Goal: Task Accomplishment & Management: Manage account settings

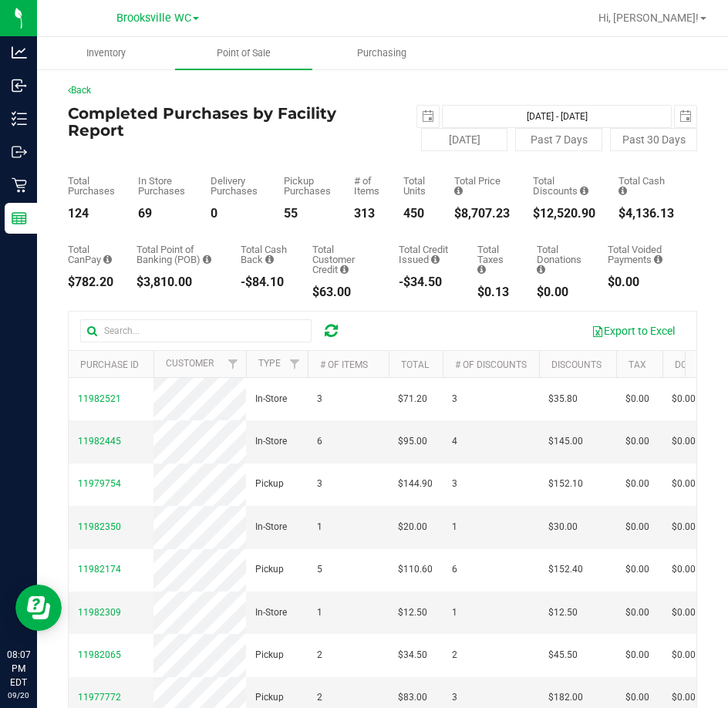
click at [293, 180] on div "Pickup Purchases" at bounding box center [307, 186] width 47 height 20
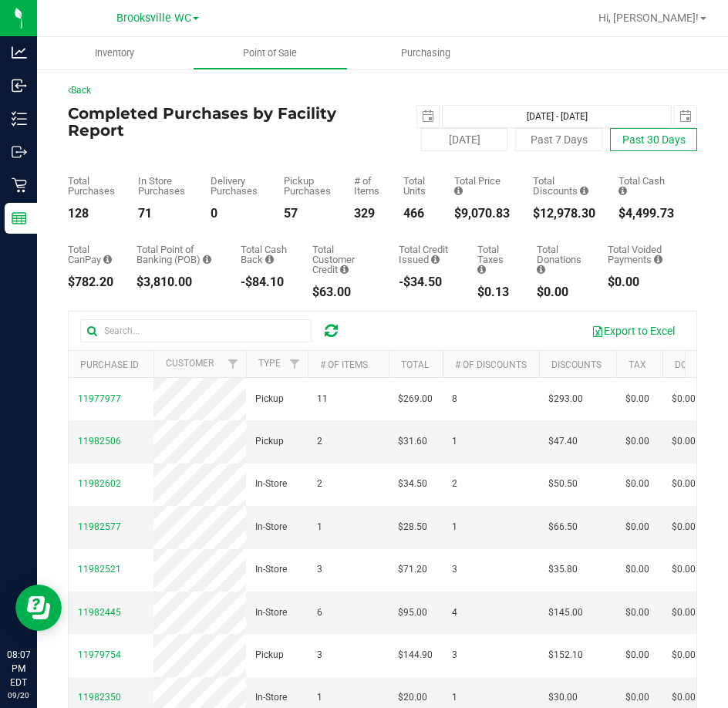
click at [655, 136] on button "Past 30 Days" at bounding box center [653, 139] width 87 height 23
type input "2025-08-21"
type input "Aug 21, 2025 - Sep 20, 2025"
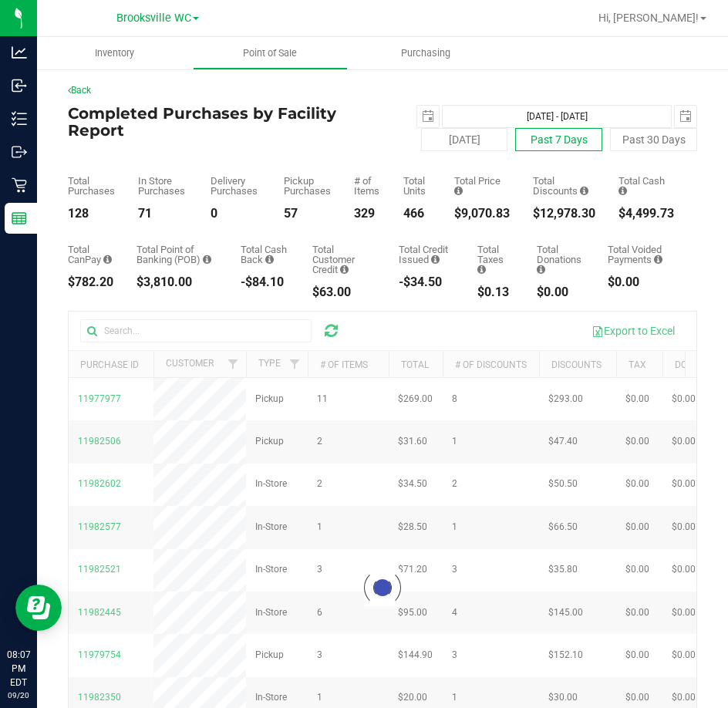
click at [528, 136] on button "Past 7 Days" at bounding box center [558, 139] width 87 height 23
type input "2025-09-13"
type input "Sep 13, 2025 - Sep 20, 2025"
click at [657, 138] on button "Past 30 Days" at bounding box center [653, 139] width 87 height 23
type input "2025-08-21"
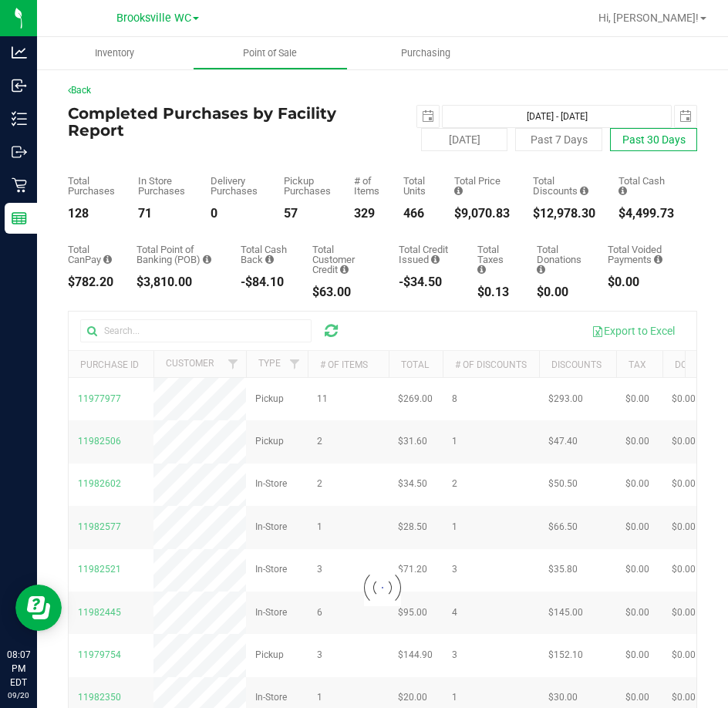
type input "Aug 21, 2025 - Sep 20, 2025"
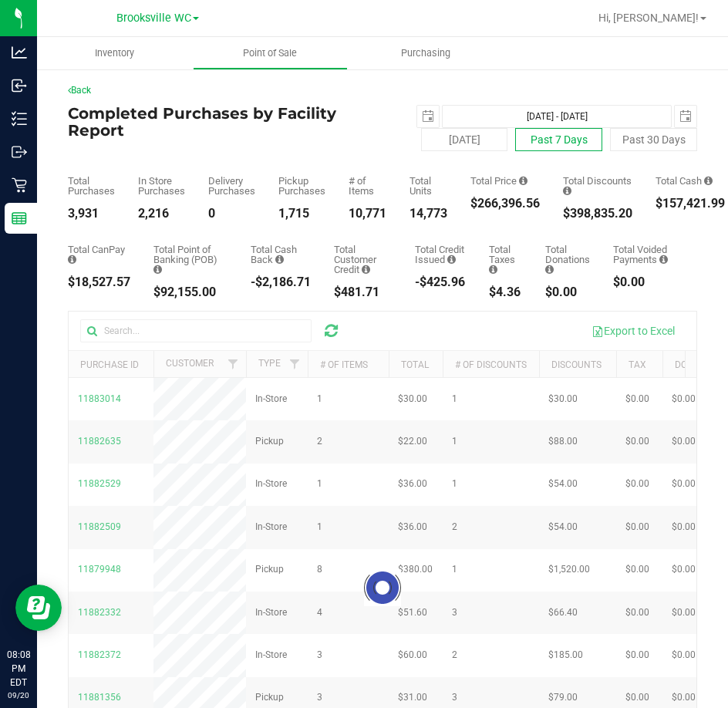
click at [577, 140] on button "Past 7 Days" at bounding box center [558, 139] width 87 height 23
type input "2025-09-13"
type input "Sep 13, 2025 - Sep 20, 2025"
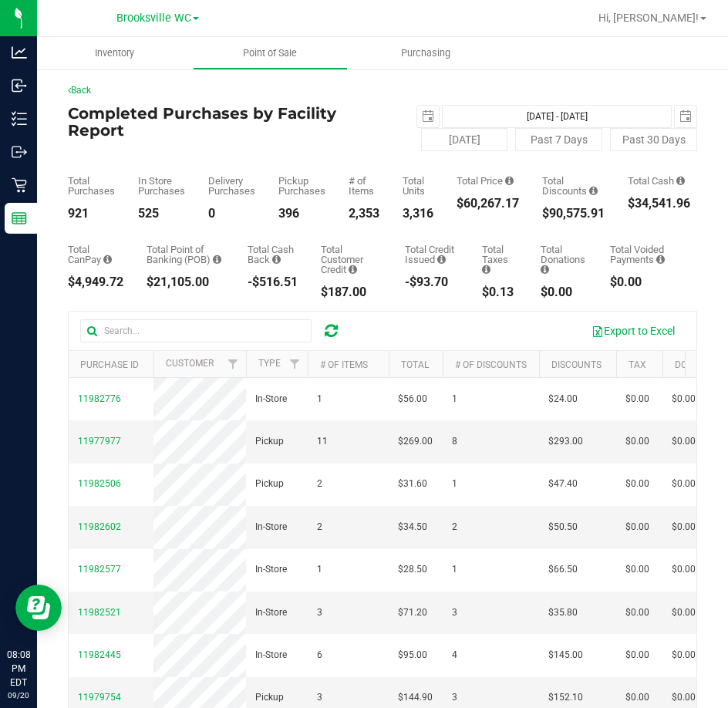
drag, startPoint x: 337, startPoint y: 163, endPoint x: 364, endPoint y: 161, distance: 27.0
click at [337, 163] on div "Total Purchases 921 In Store Purchases 525 Delivery Purchases 0 Pickup Purchase…" at bounding box center [382, 185] width 629 height 69
click at [472, 135] on button "Today" at bounding box center [464, 139] width 87 height 23
type input "Sep 20, 2025 - Sep 20, 2025"
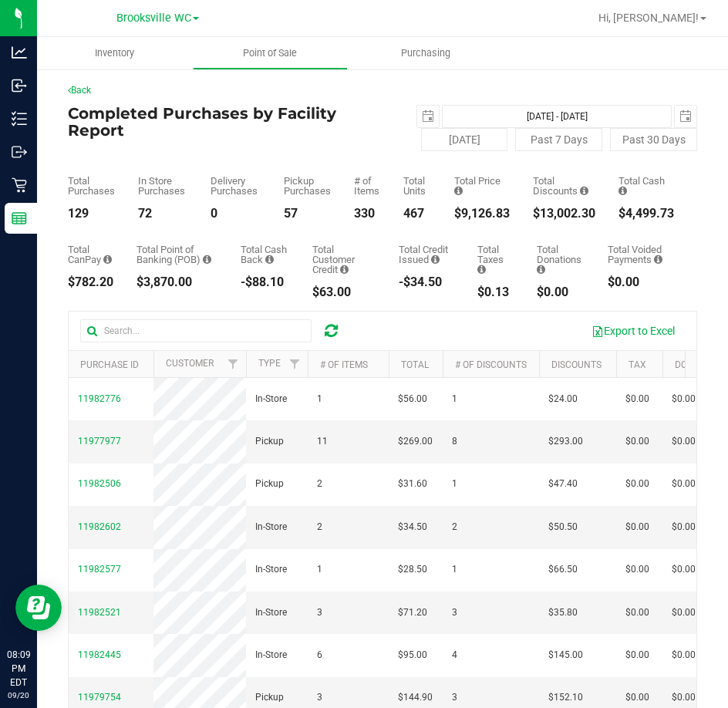
click at [201, 146] on div "Completed Purchases by Facility Report Sep 20, 2025 - Sep 20, 2025 2025-09-20 T…" at bounding box center [382, 128] width 629 height 46
click at [461, 136] on button "[DATE]" at bounding box center [464, 139] width 87 height 23
type input "2025-09-19"
click at [265, 123] on h4 "Completed Purchases by Facility Report" at bounding box center [225, 122] width 314 height 34
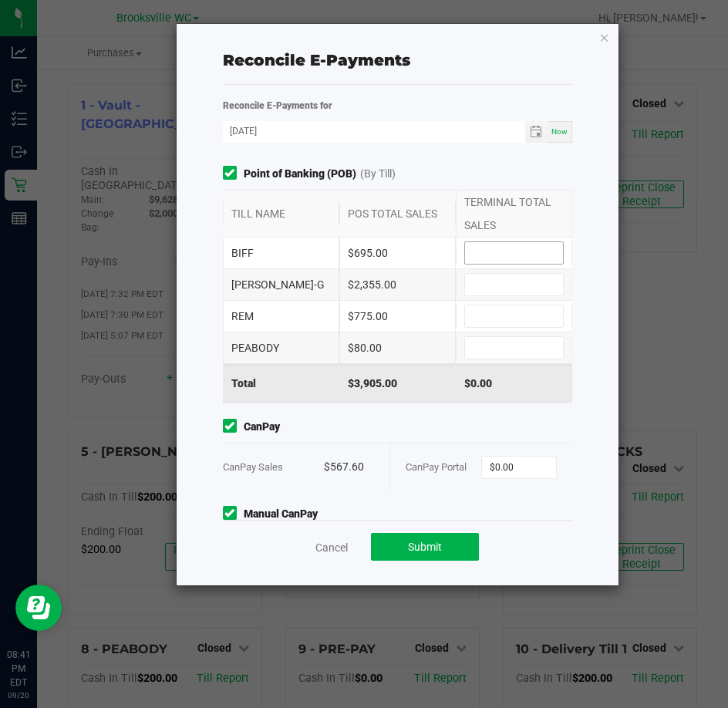
click at [503, 250] on input at bounding box center [514, 253] width 98 height 22
type input "$695.00"
click at [509, 291] on input at bounding box center [514, 285] width 98 height 22
type input "$2,355.00"
click at [504, 323] on input at bounding box center [514, 316] width 98 height 22
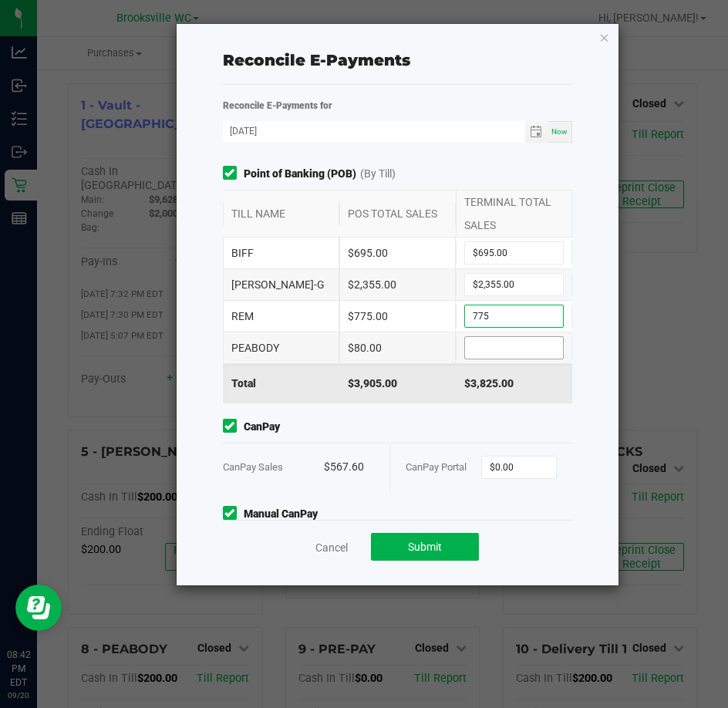
type input "$775.00"
click at [503, 346] on input at bounding box center [514, 348] width 98 height 22
type input "$80.00"
click at [467, 386] on div "$3,905.00" at bounding box center [514, 383] width 116 height 39
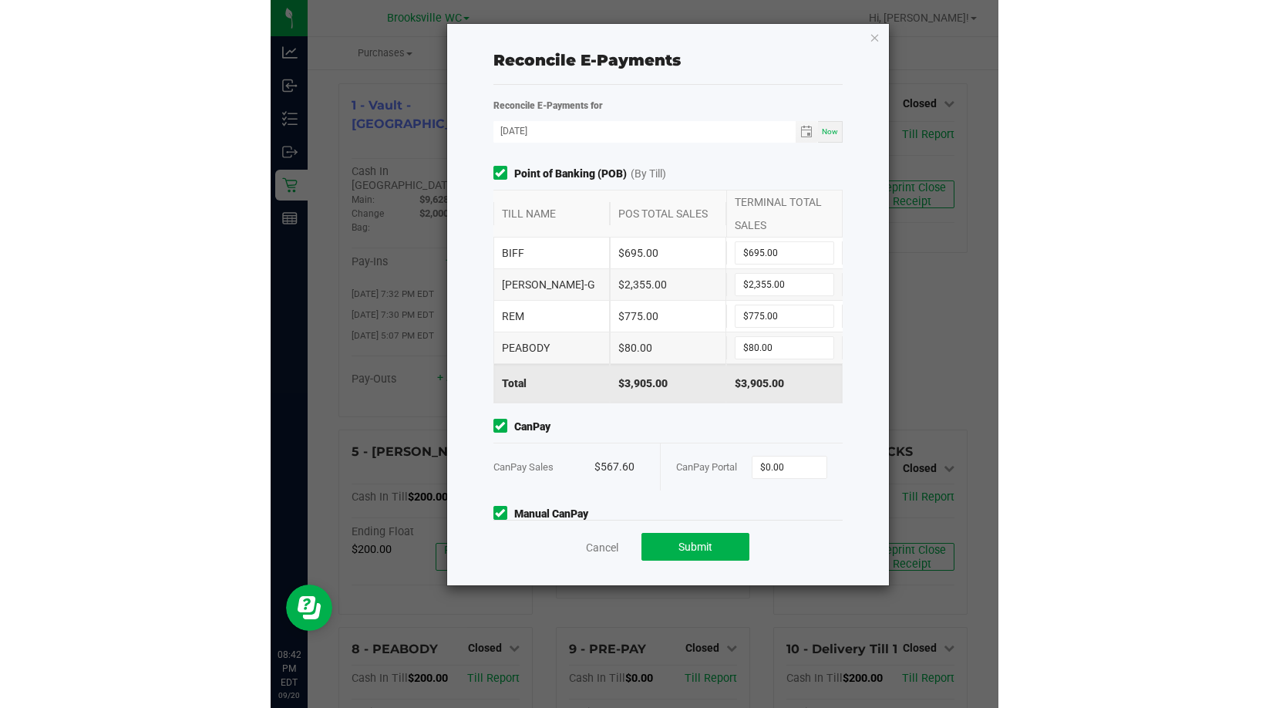
scroll to position [118, 0]
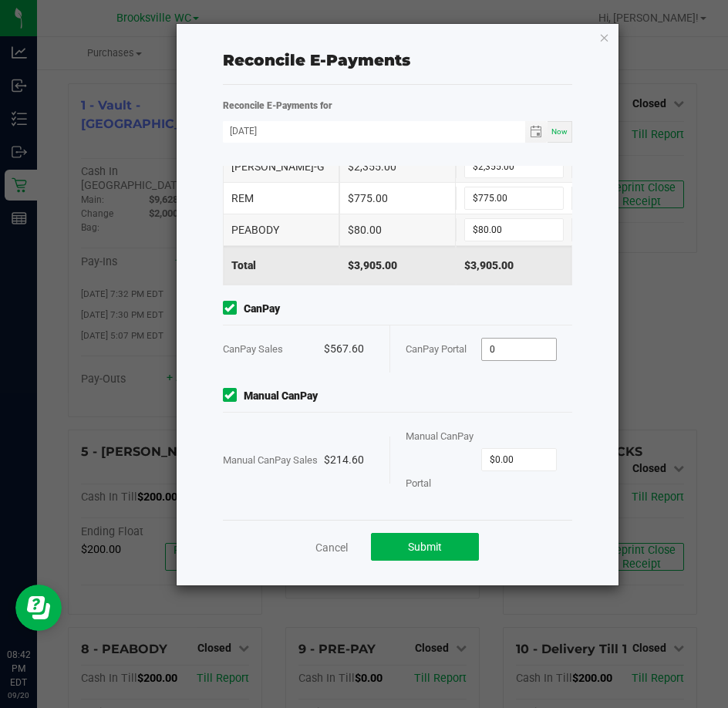
click at [513, 345] on input "0" at bounding box center [519, 349] width 74 height 22
type input "$567.60"
click at [519, 454] on input "0" at bounding box center [519, 460] width 74 height 22
type input "$214.60"
click at [442, 550] on span "Submit" at bounding box center [425, 546] width 34 height 12
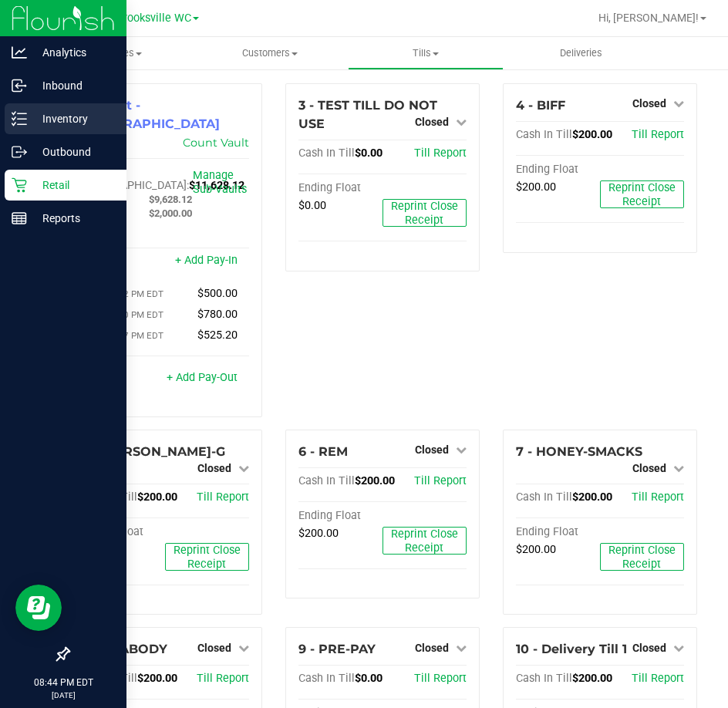
click at [65, 111] on p "Inventory" at bounding box center [73, 118] width 92 height 18
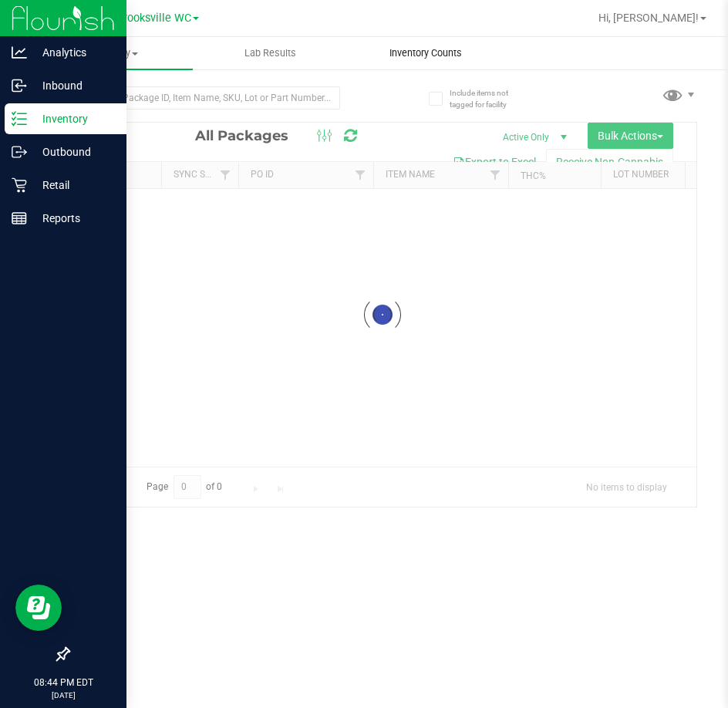
click at [417, 54] on span "Inventory Counts" at bounding box center [425, 53] width 114 height 14
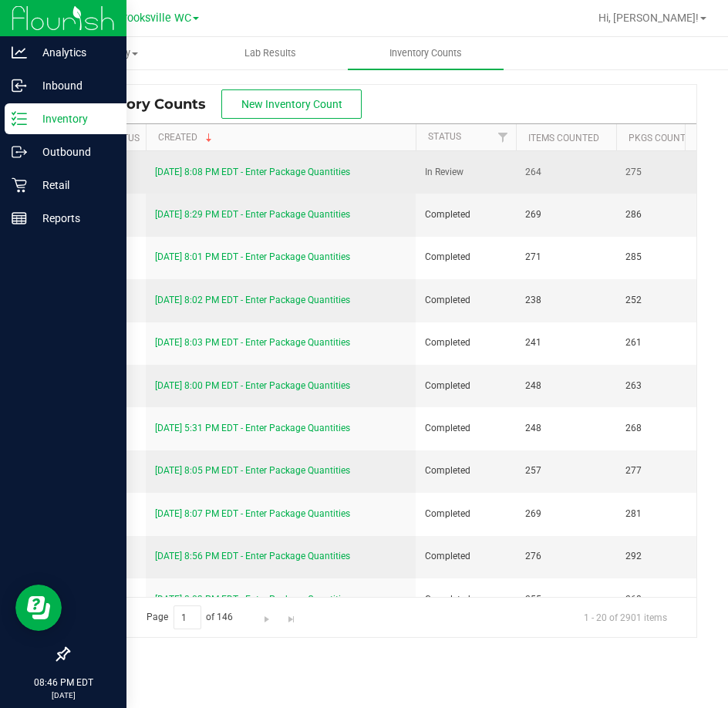
click at [257, 170] on link "9/20/25 8:08 PM EDT - Enter Package Quantities" at bounding box center [252, 171] width 195 height 11
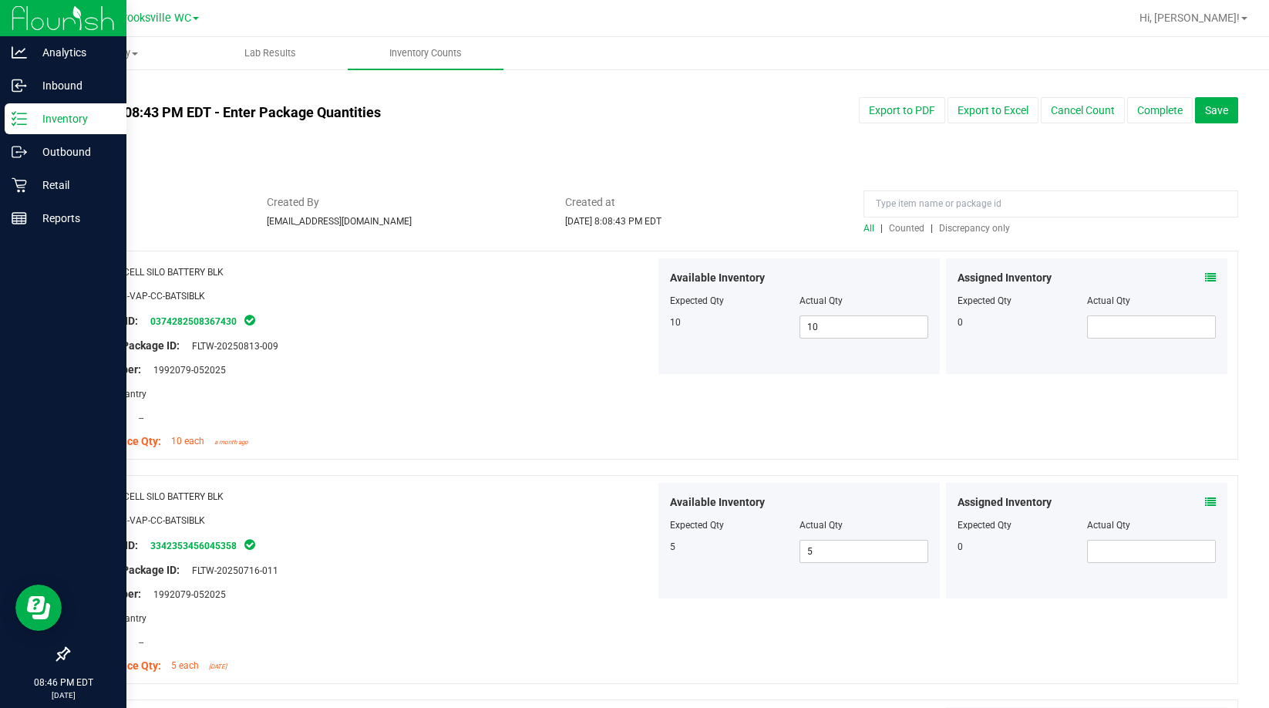
click at [727, 234] on div "All | Counted | Discrepancy only" at bounding box center [1050, 228] width 375 height 14
click at [727, 230] on span "Discrepancy only" at bounding box center [974, 228] width 71 height 11
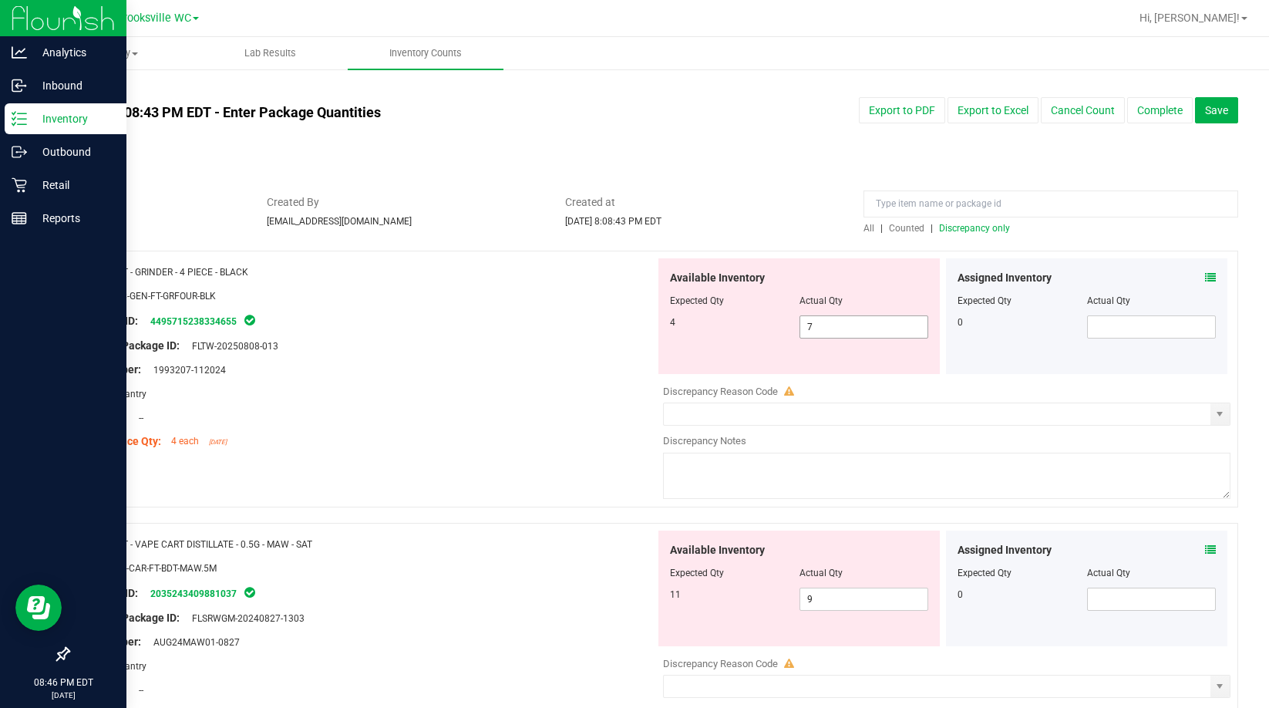
click at [727, 322] on span "7 7" at bounding box center [863, 326] width 129 height 23
click at [727, 322] on input "7" at bounding box center [864, 327] width 128 height 22
type input "4"
click at [513, 311] on div "Package ID: 4495715238334655" at bounding box center [367, 320] width 575 height 18
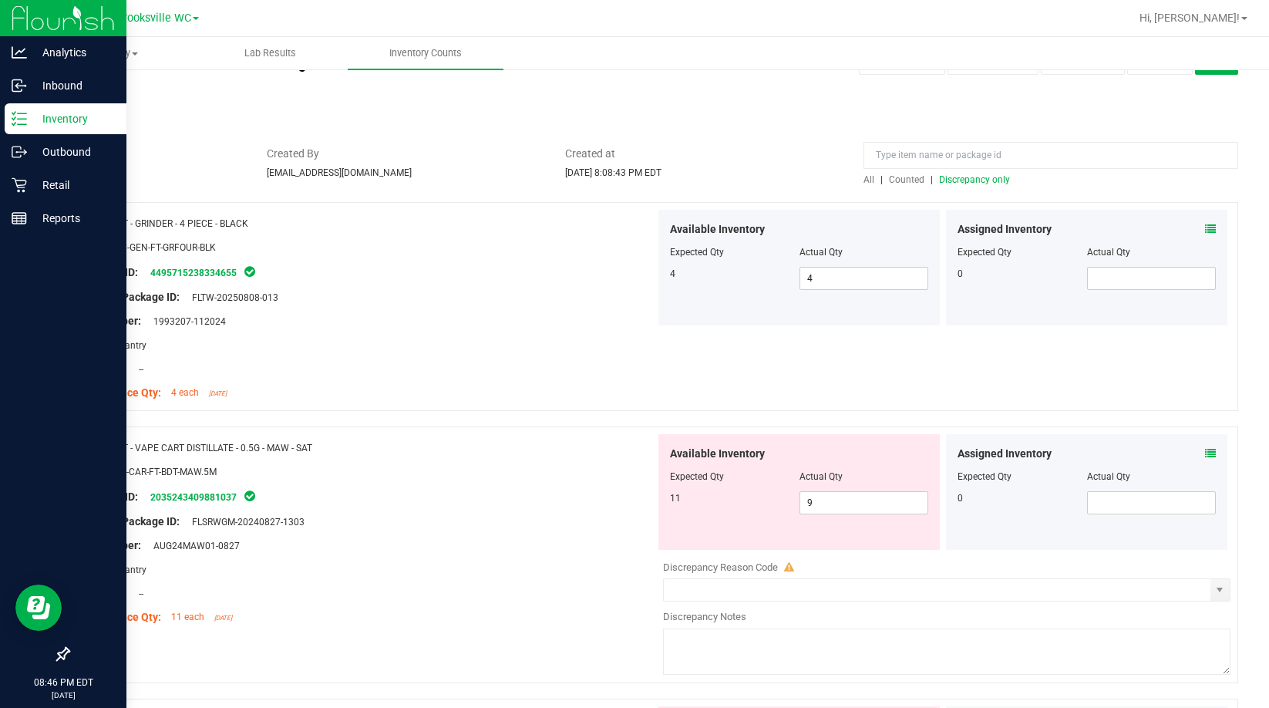
scroll to position [154, 0]
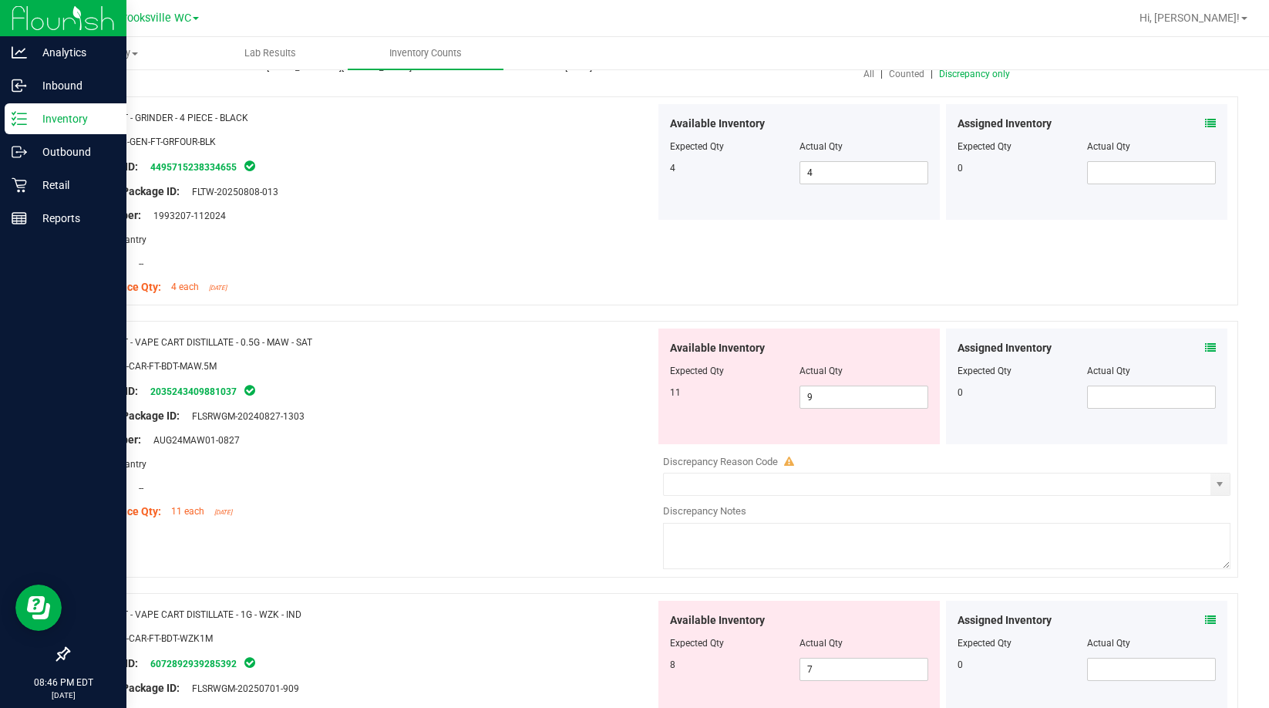
click at [727, 74] on span "Discrepancy only" at bounding box center [974, 74] width 71 height 11
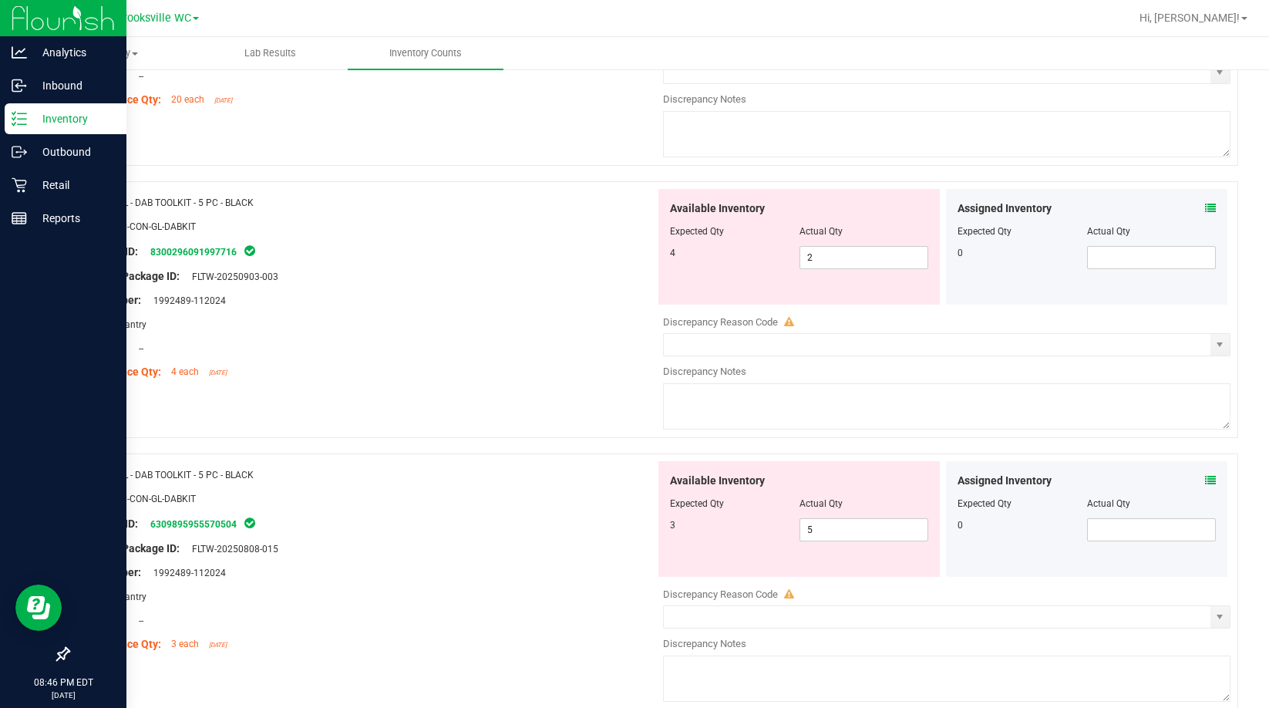
scroll to position [1464, 0]
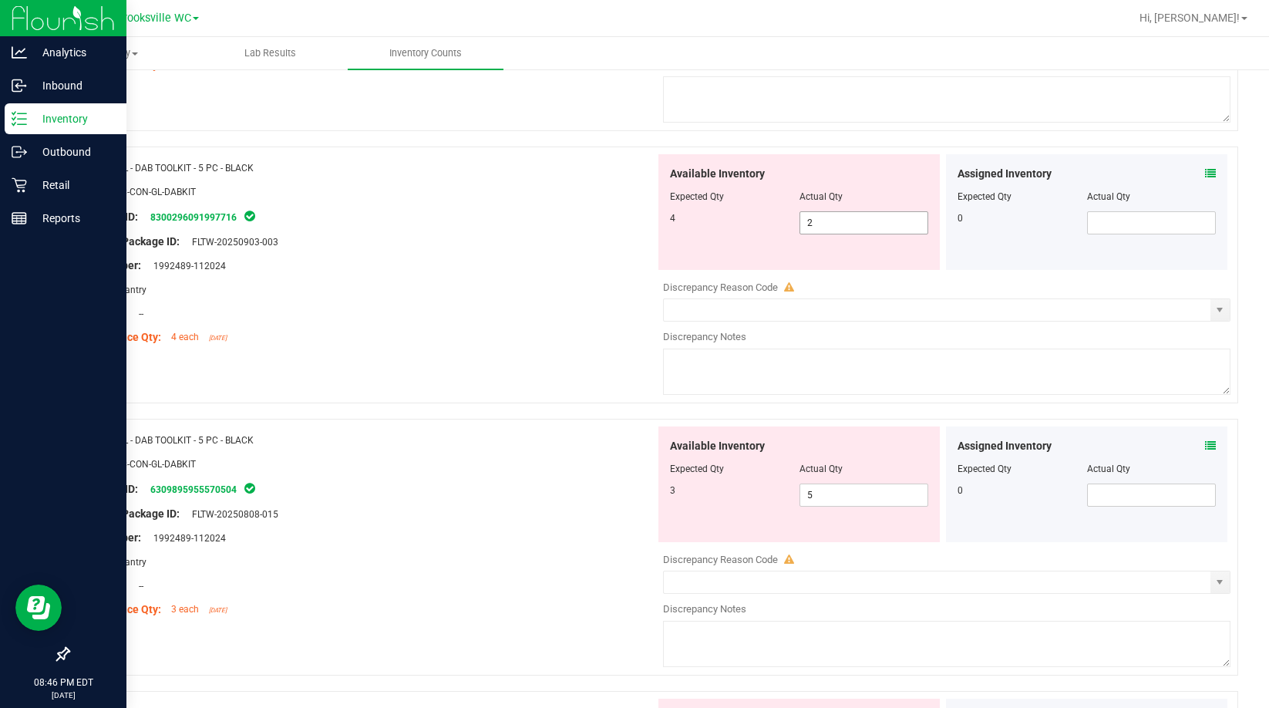
click at [727, 222] on span "2 2" at bounding box center [863, 222] width 129 height 23
click at [727, 222] on input "2" at bounding box center [864, 223] width 128 height 22
type input "4"
click at [610, 277] on div at bounding box center [367, 278] width 575 height 8
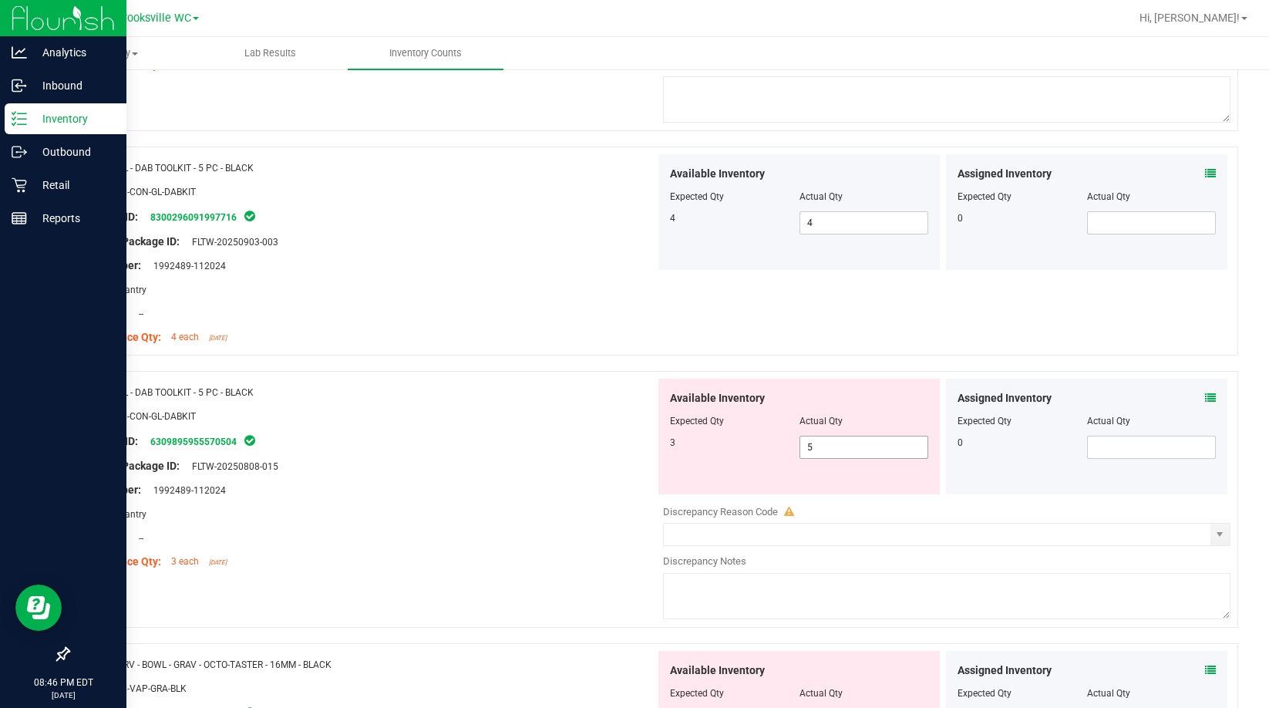
click at [727, 438] on span "5 5" at bounding box center [863, 446] width 129 height 23
click at [727, 439] on input "5" at bounding box center [864, 447] width 128 height 22
type input "3"
click at [467, 450] on div at bounding box center [367, 454] width 575 height 8
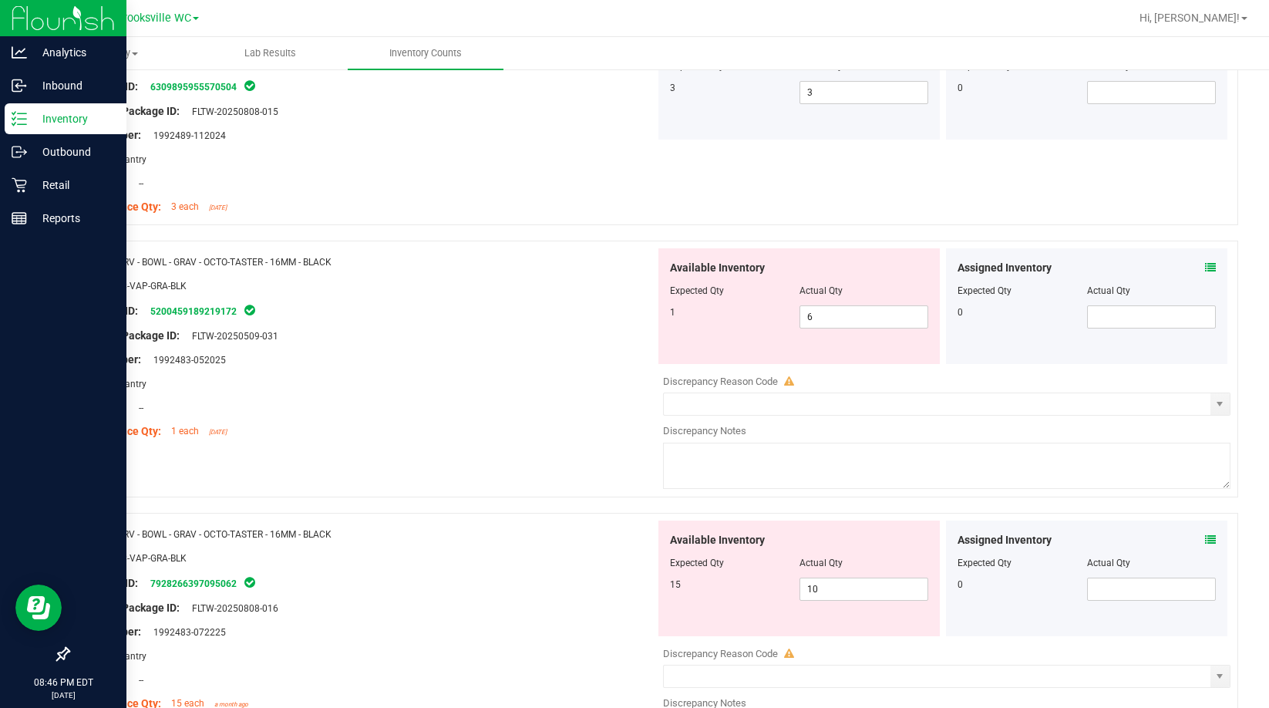
scroll to position [2004, 0]
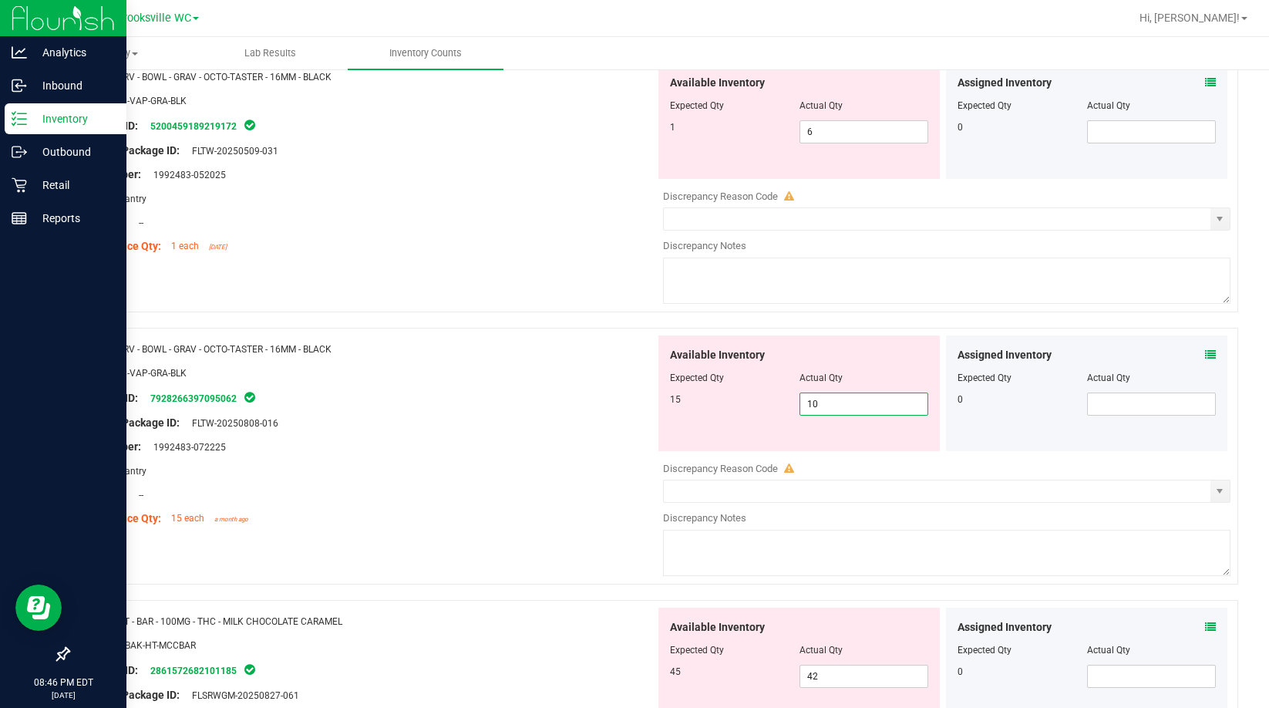
click at [727, 408] on span "10 10" at bounding box center [863, 403] width 129 height 23
click at [727, 408] on input "10" at bounding box center [864, 404] width 128 height 22
type input "15"
click at [501, 398] on div "Package ID: 7928266397095062" at bounding box center [367, 397] width 575 height 18
type input "15"
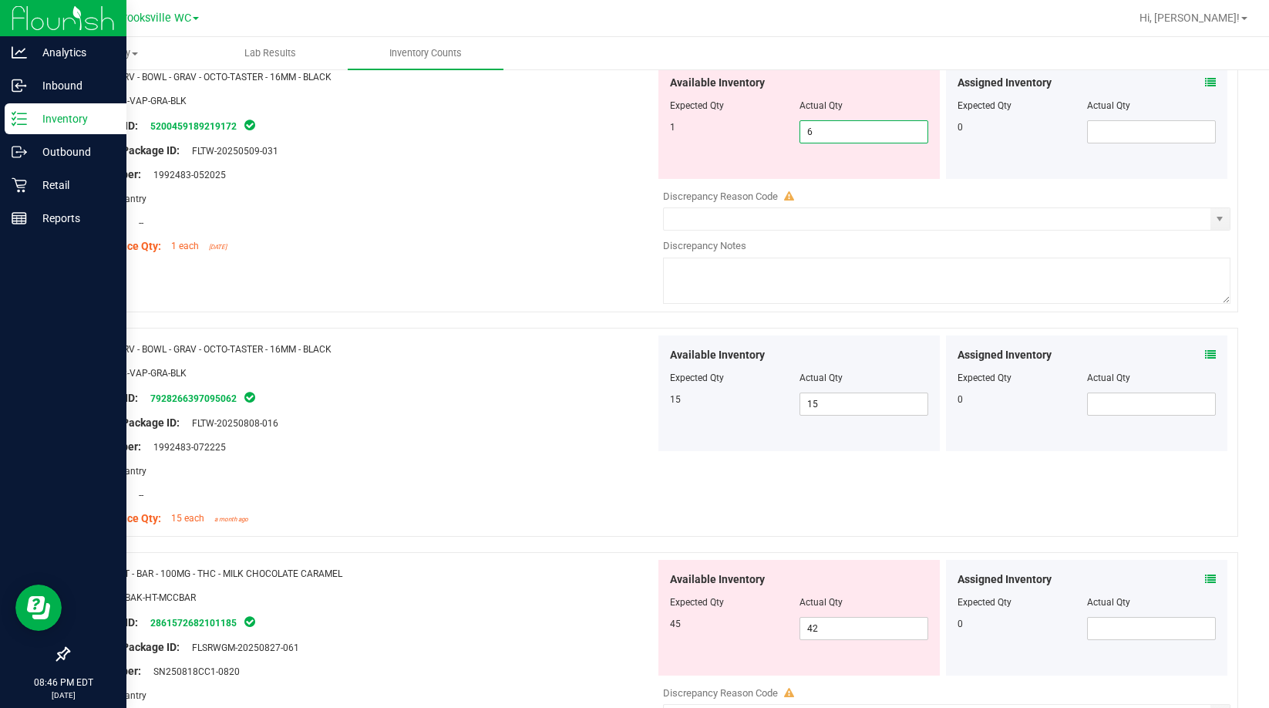
click at [727, 129] on span "6 6" at bounding box center [863, 131] width 129 height 23
click at [727, 129] on input "6" at bounding box center [864, 132] width 128 height 22
type input "1"
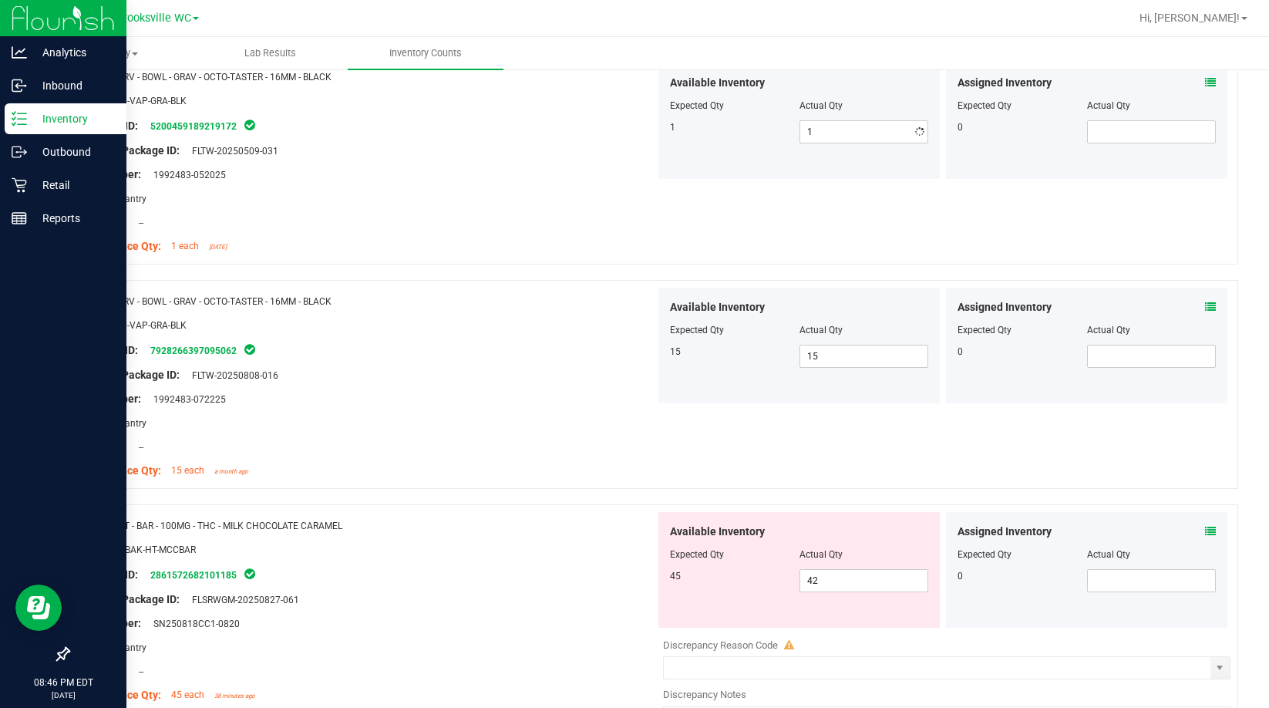
click at [617, 185] on div at bounding box center [367, 187] width 575 height 8
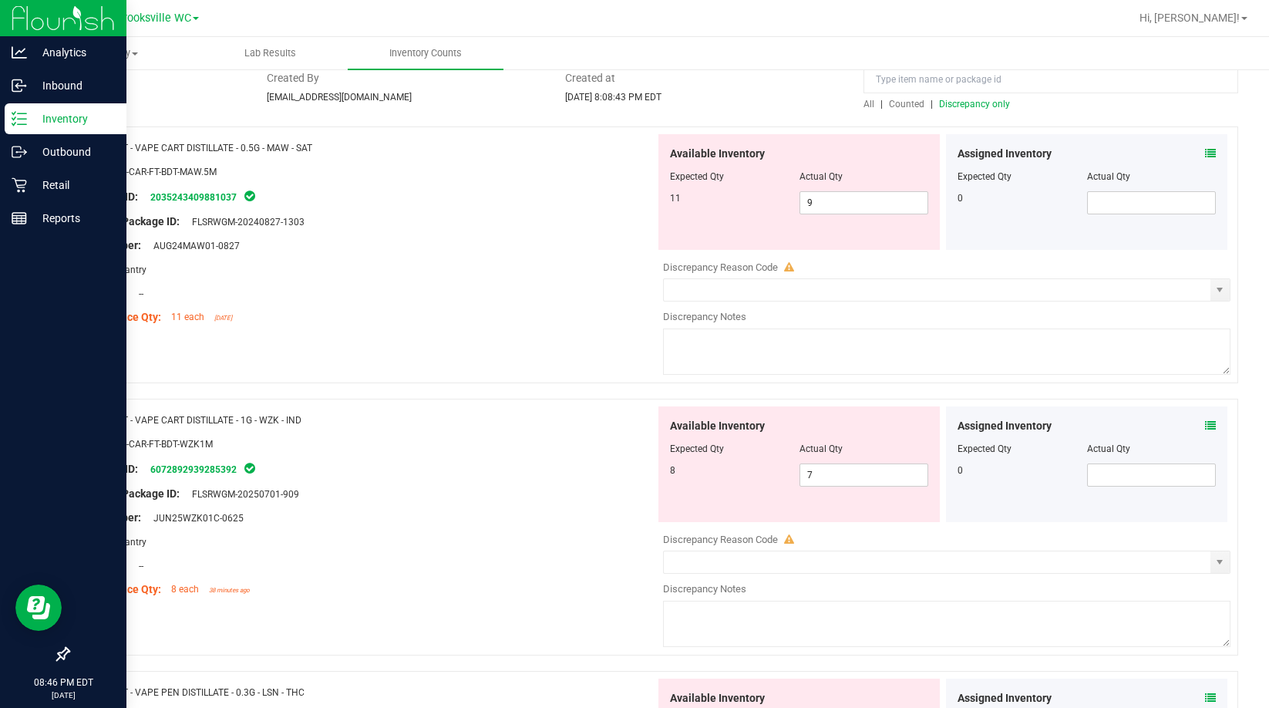
scroll to position [0, 0]
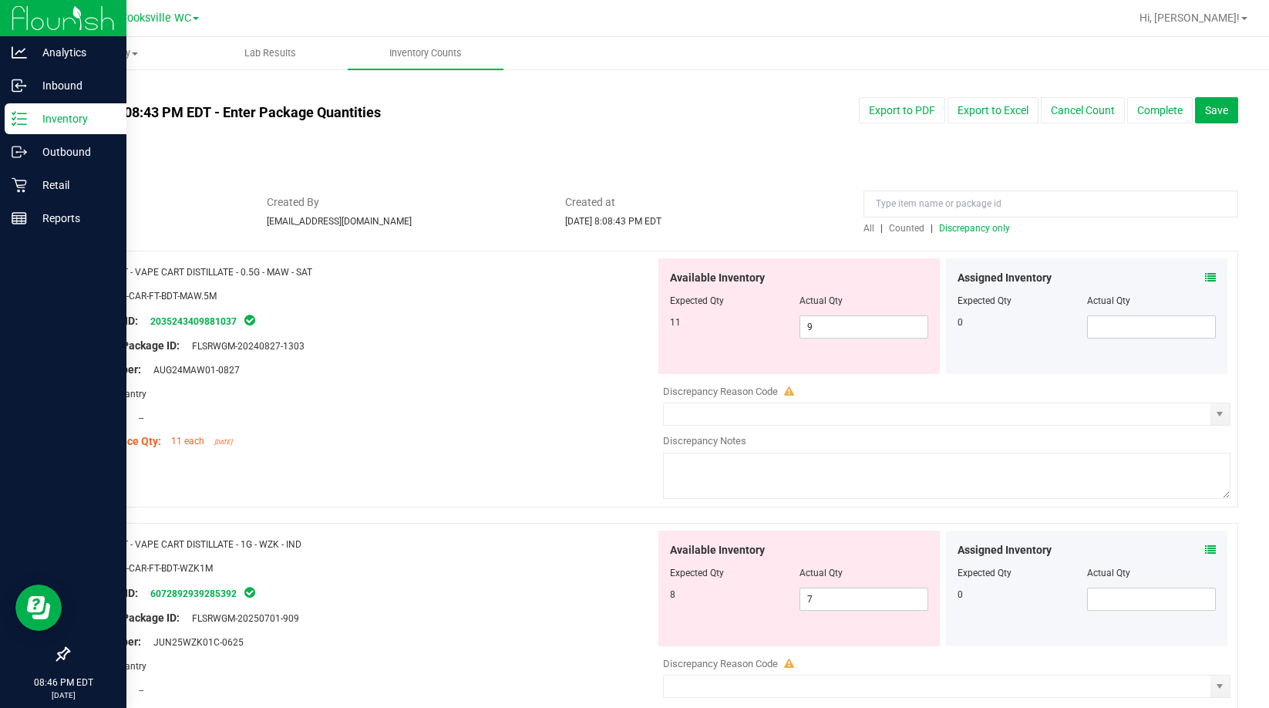
click at [727, 228] on span "Discrepancy only" at bounding box center [974, 228] width 71 height 11
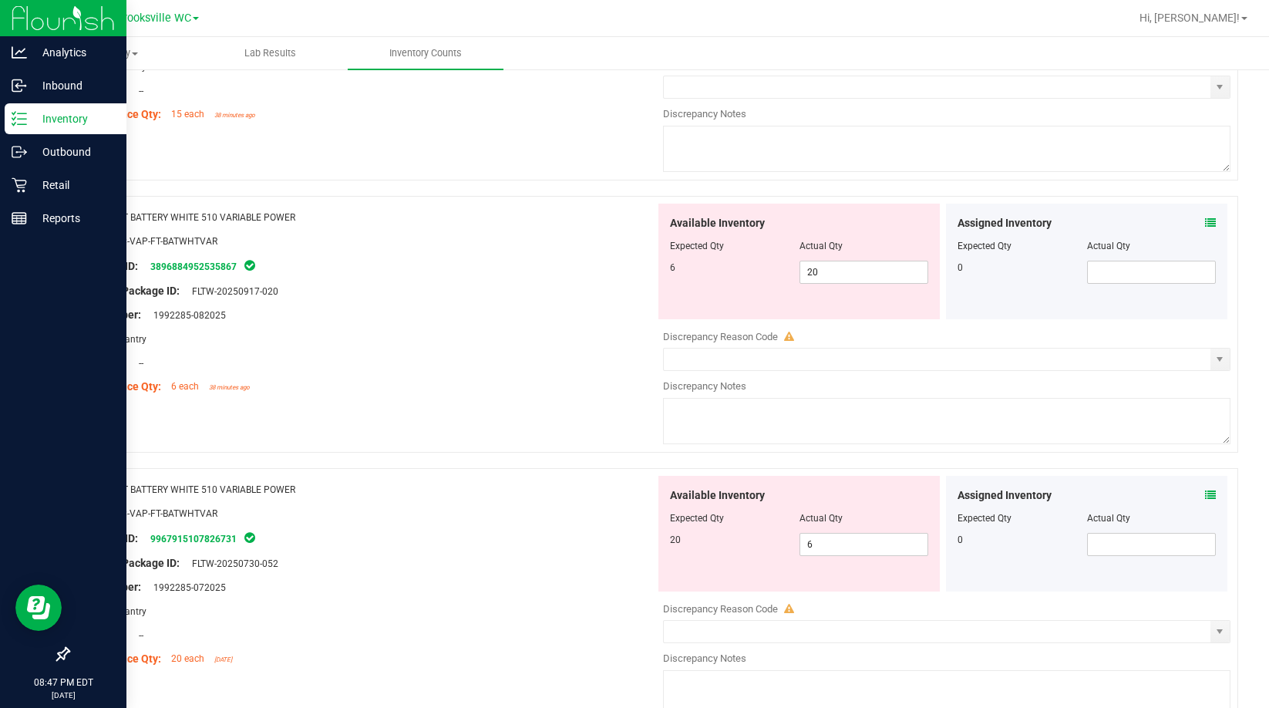
scroll to position [1002, 0]
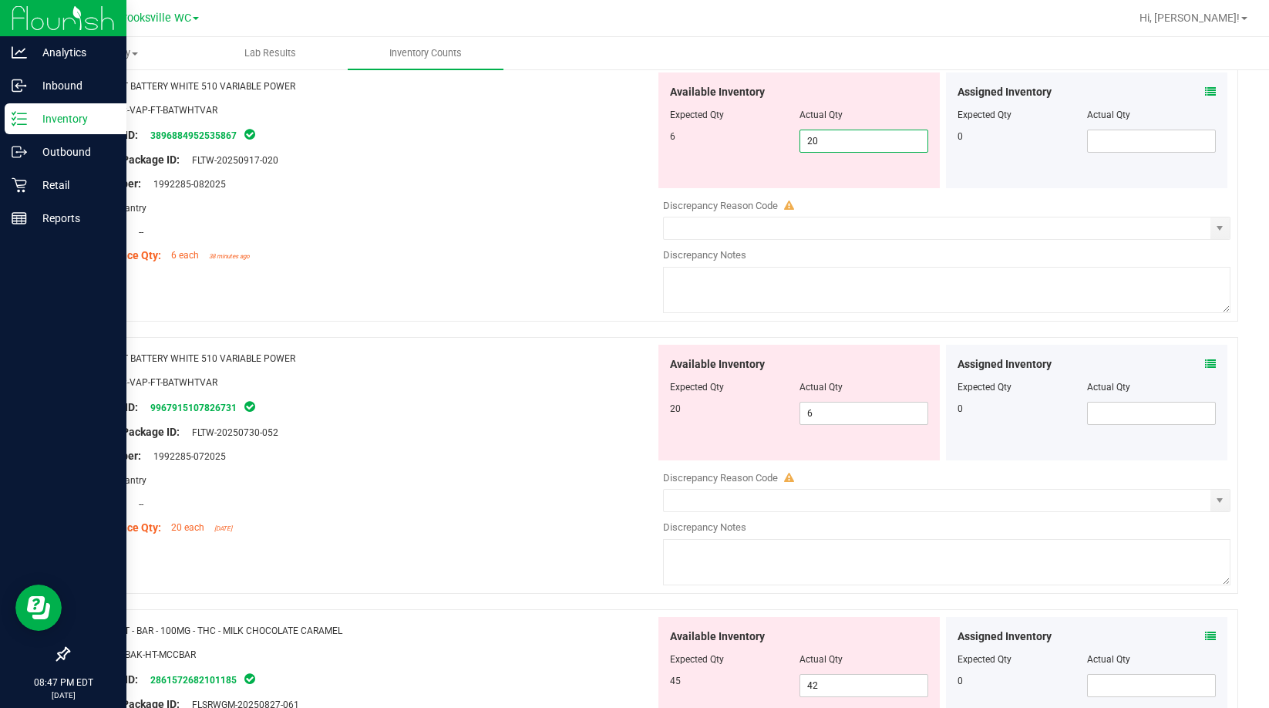
click at [727, 142] on span "20 20" at bounding box center [863, 140] width 129 height 23
click at [727, 141] on input "20" at bounding box center [864, 141] width 128 height 22
type input "6"
drag, startPoint x: 299, startPoint y: 268, endPoint x: 419, endPoint y: 239, distance: 123.8
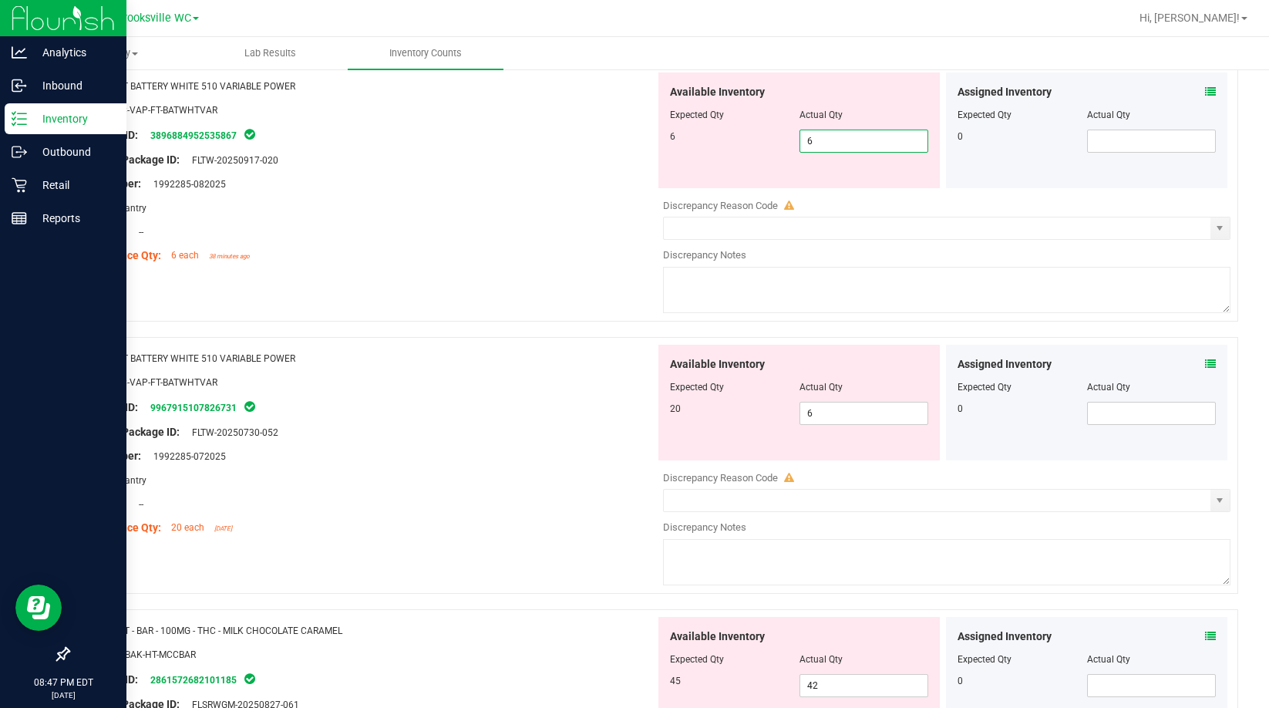
click at [304, 268] on div "Name: FT BATTERY WHITE 510 VARIABLE POWER SKU: ACC-VAP-FT-BATWHTVAR Package ID:…" at bounding box center [367, 170] width 575 height 197
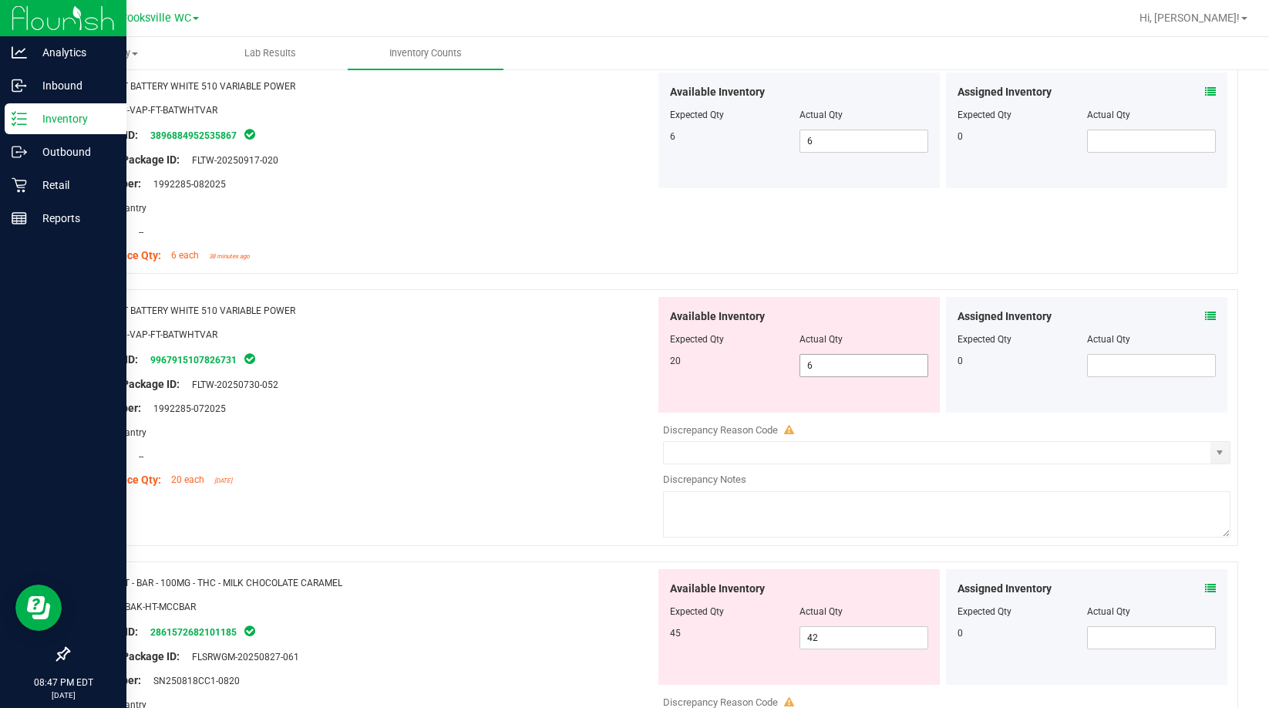
click at [727, 360] on span "6 6" at bounding box center [863, 365] width 129 height 23
click at [727, 362] on input "6" at bounding box center [864, 366] width 128 height 22
type input "20"
click at [458, 437] on div "Area: Pantry" at bounding box center [367, 432] width 575 height 16
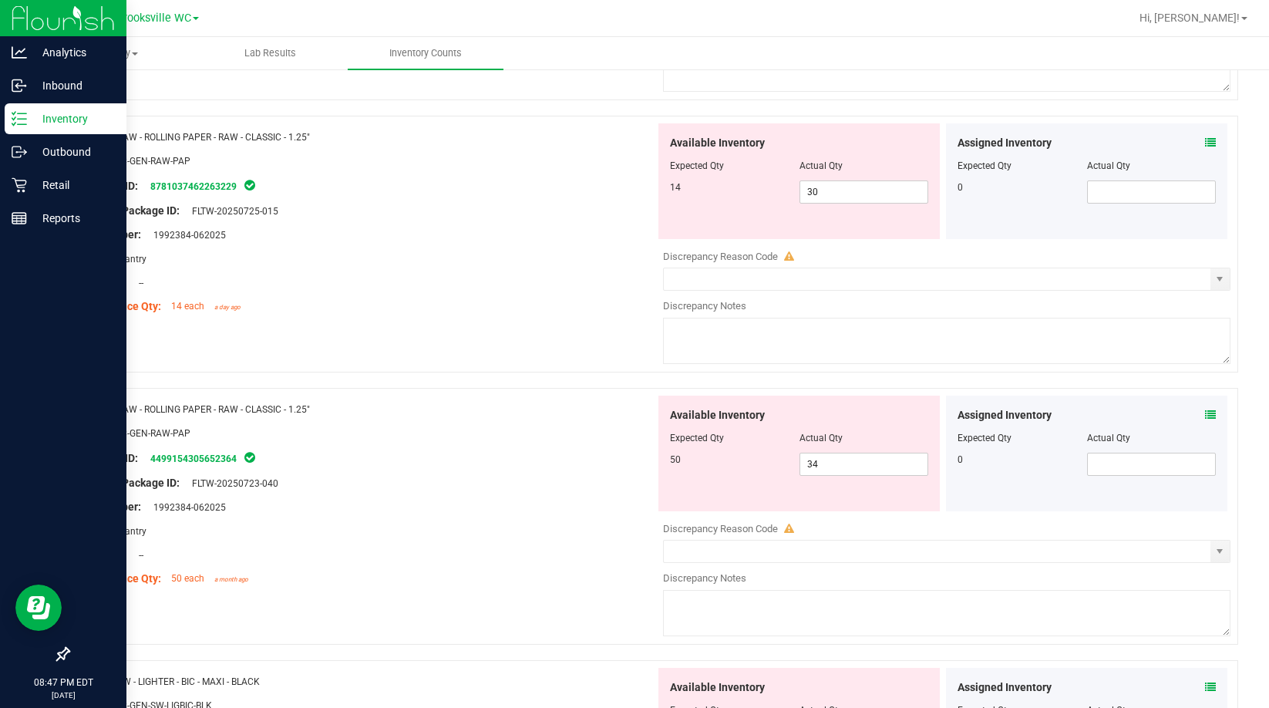
scroll to position [1927, 0]
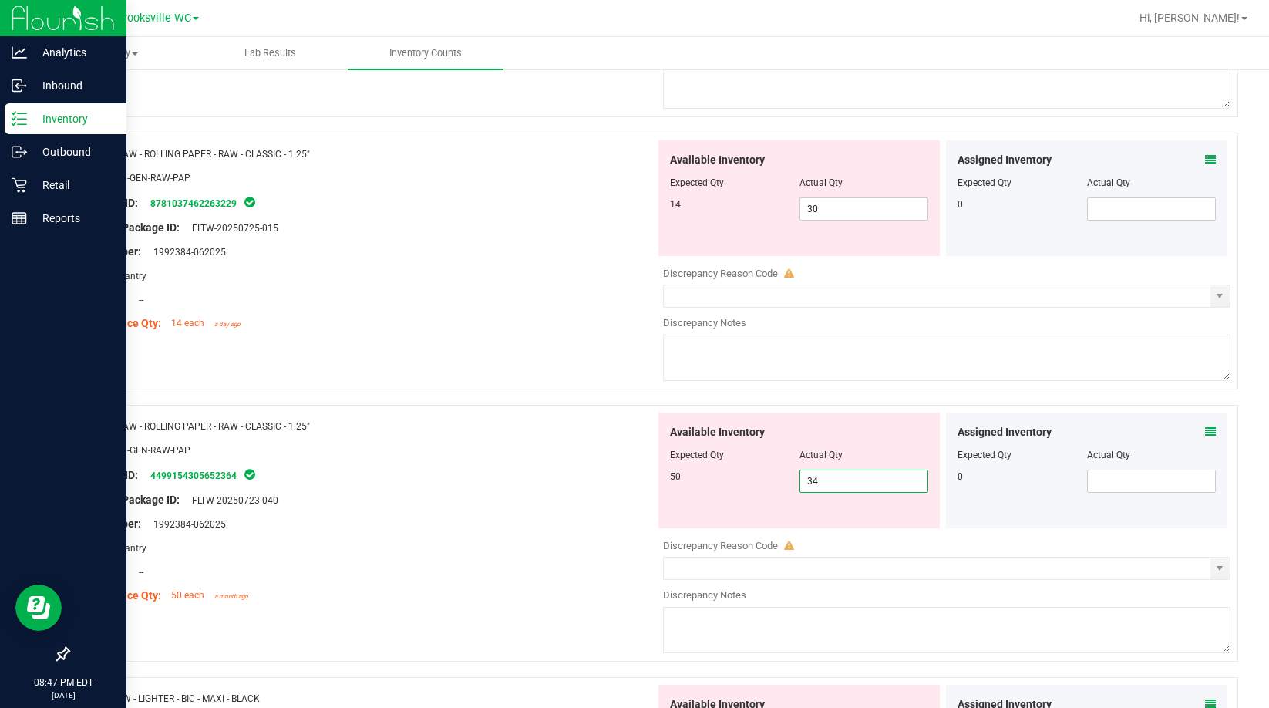
click at [727, 479] on span "34 34" at bounding box center [863, 480] width 129 height 23
click at [727, 479] on input "34" at bounding box center [864, 481] width 128 height 22
type input "50"
click at [449, 489] on div at bounding box center [367, 488] width 575 height 8
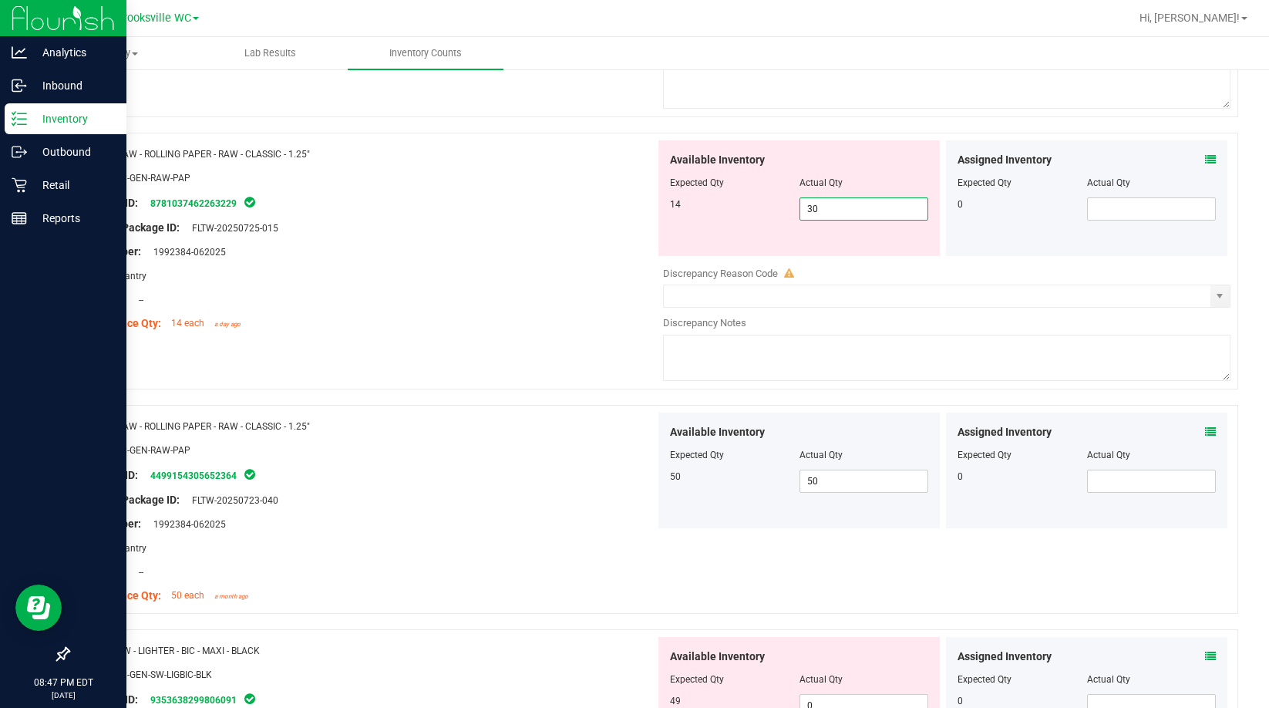
click at [727, 204] on span "30 30" at bounding box center [863, 208] width 129 height 23
click at [727, 204] on input "30" at bounding box center [864, 209] width 128 height 22
type input "14"
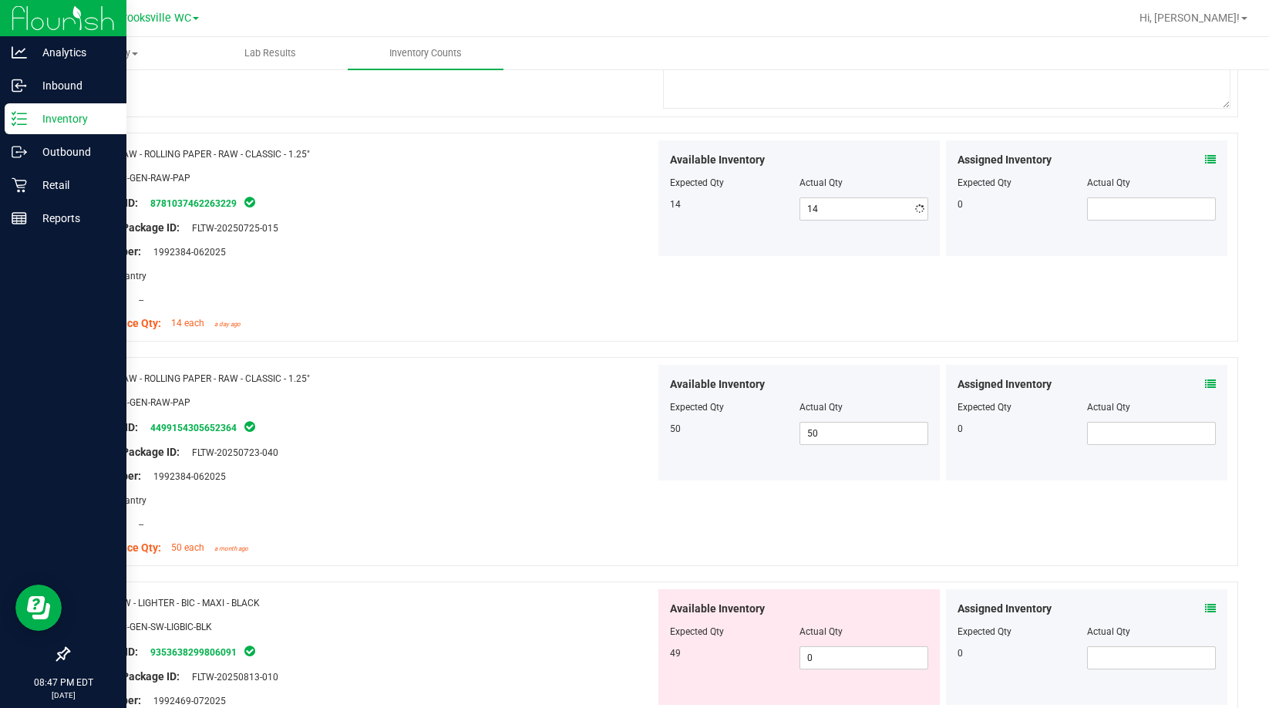
click at [462, 307] on div "Name: RAW - ROLLING PAPER - RAW - CLASSIC - 1.25" SKU: ACC-GEN-RAW-PAP Package …" at bounding box center [367, 238] width 575 height 197
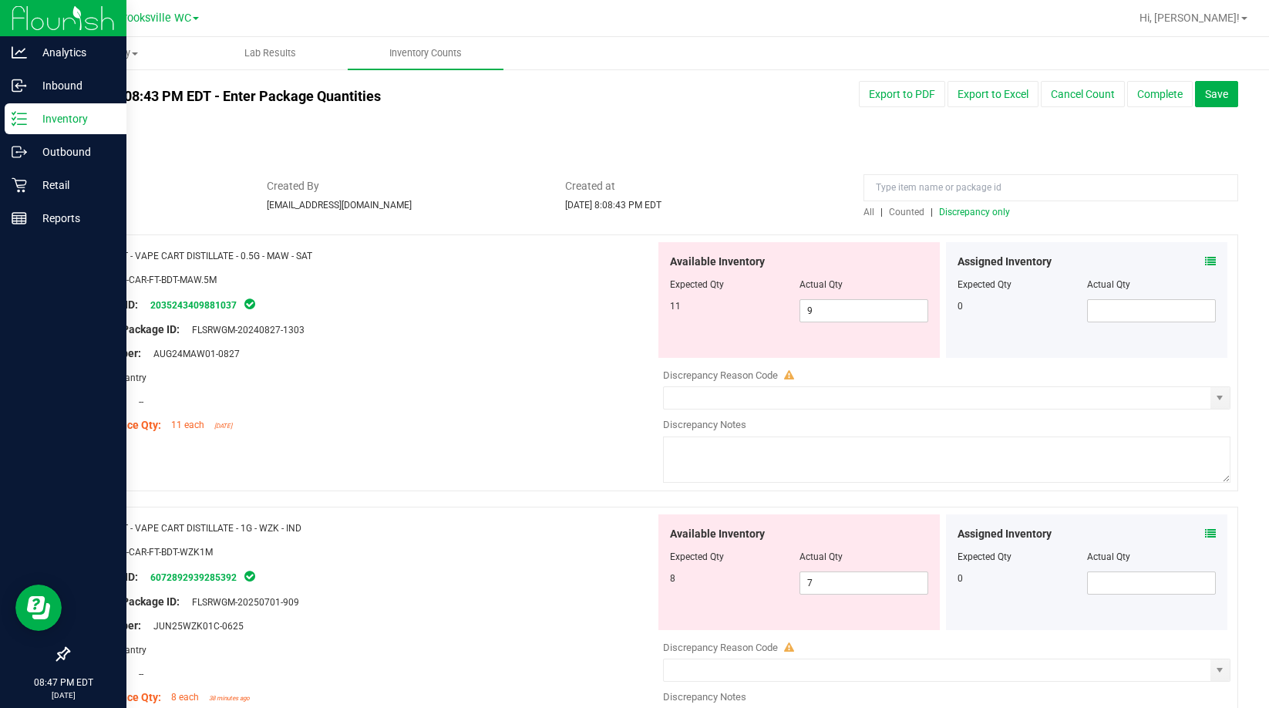
scroll to position [0, 0]
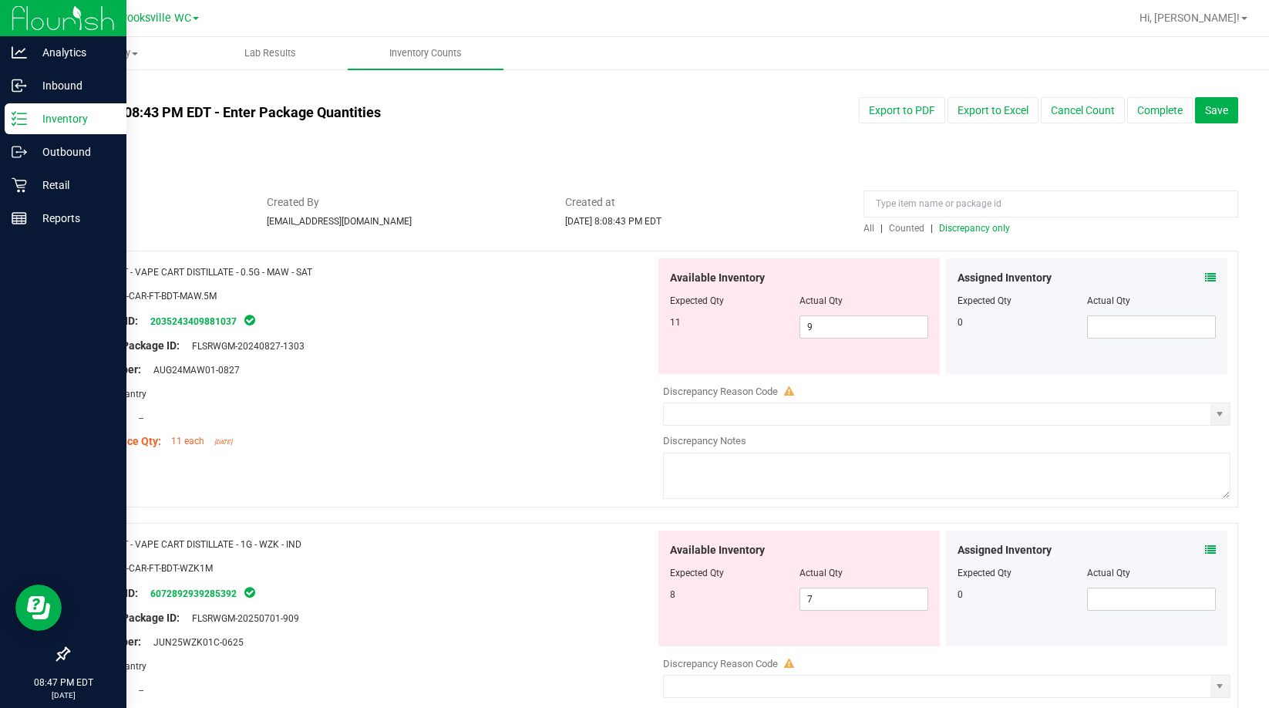
click at [727, 218] on div at bounding box center [1050, 207] width 375 height 27
click at [727, 225] on span "Discrepancy only" at bounding box center [974, 228] width 71 height 11
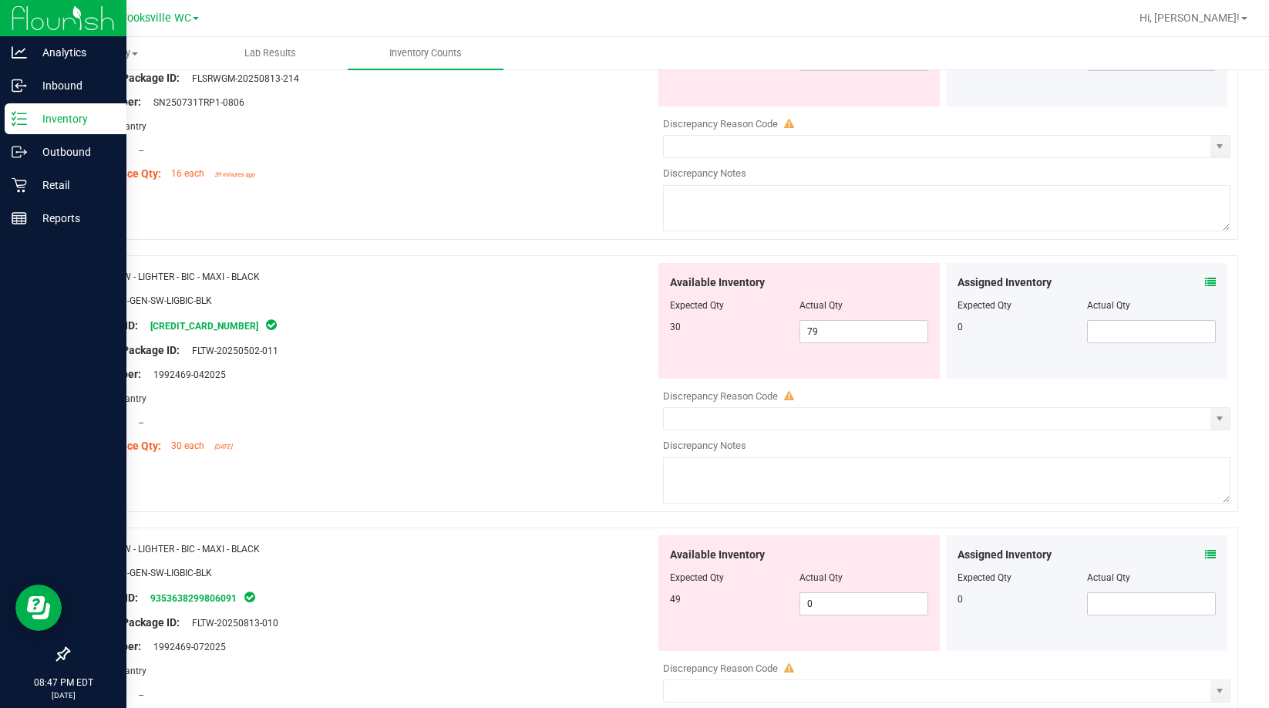
scroll to position [617, 0]
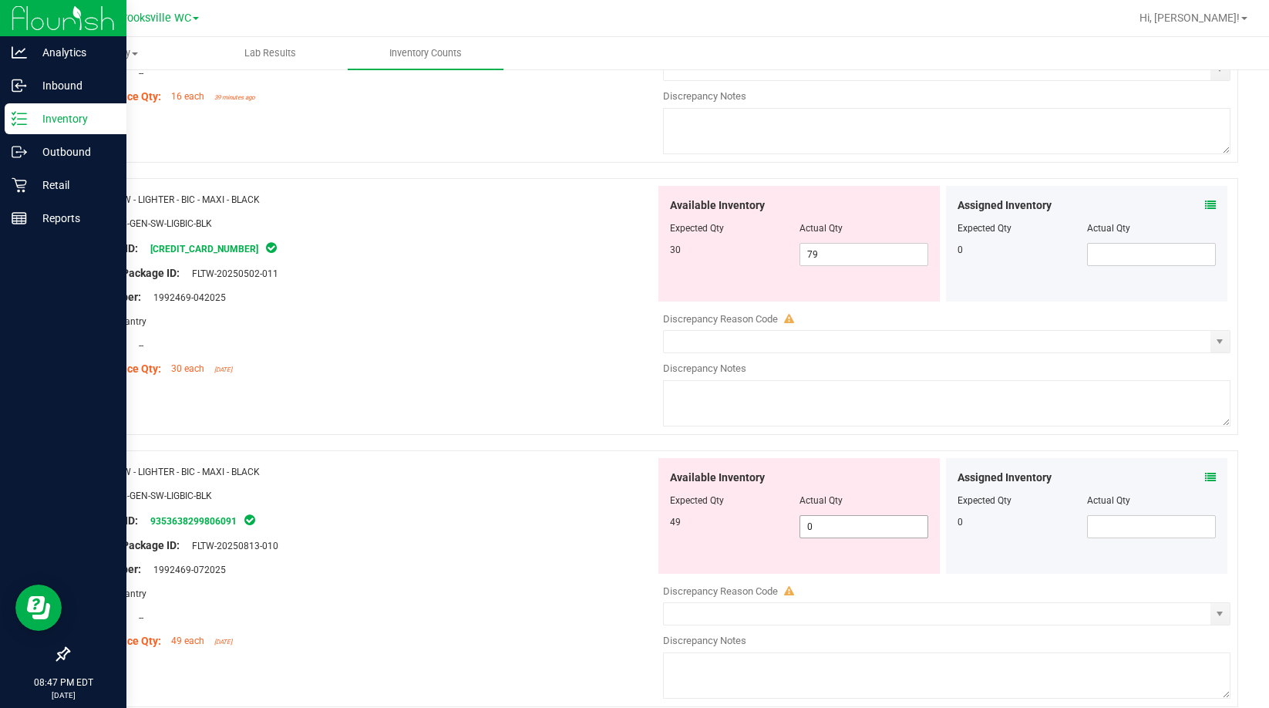
click at [727, 534] on span "0 0" at bounding box center [863, 526] width 129 height 23
click at [727, 534] on input "0" at bounding box center [864, 527] width 128 height 22
type input "19"
click at [727, 245] on span "79 79" at bounding box center [863, 254] width 129 height 23
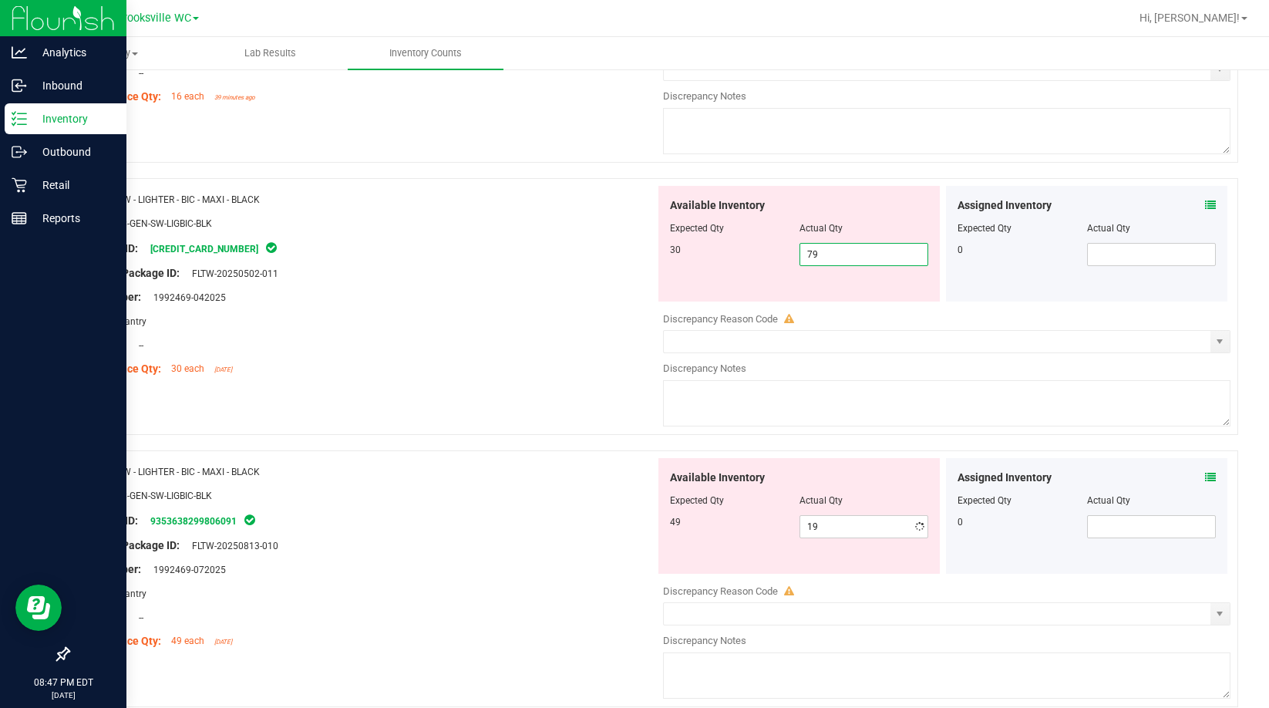
click at [727, 245] on input "79" at bounding box center [864, 255] width 128 height 22
type input "30"
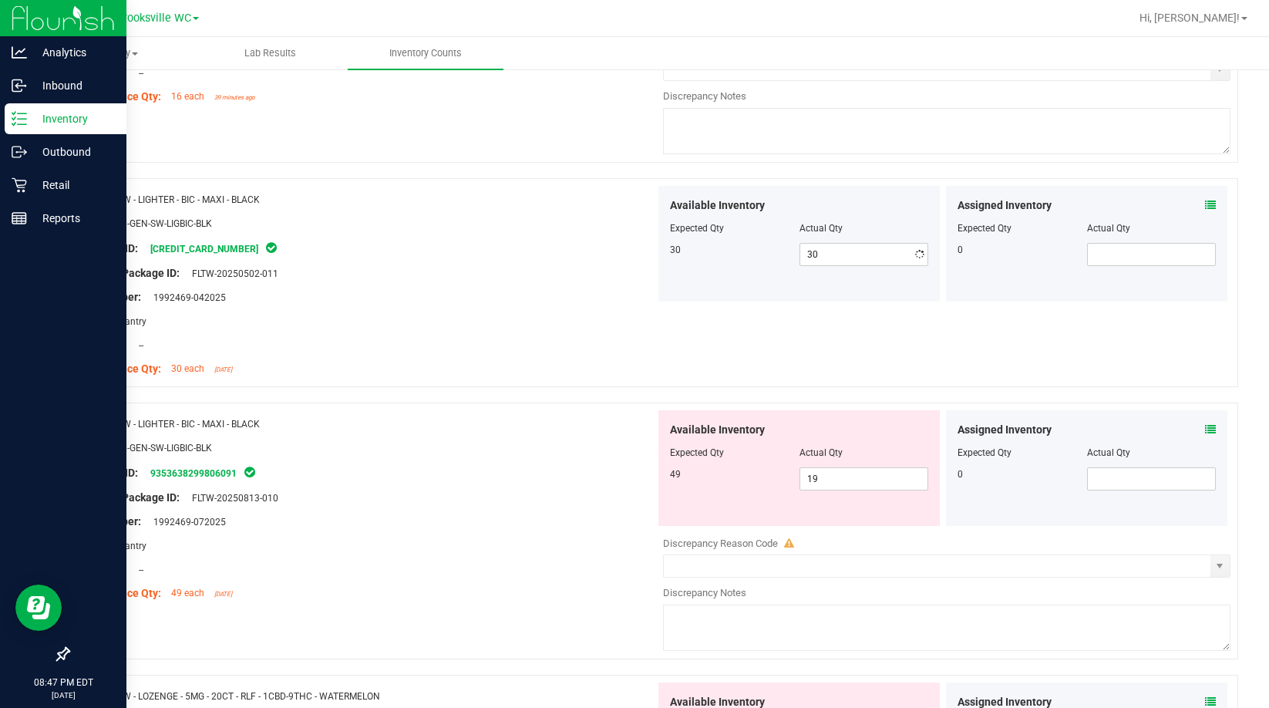
click at [435, 369] on div "Compliance Qty: 30 each 6 days ago" at bounding box center [367, 369] width 575 height 16
click at [727, 471] on span "19 19" at bounding box center [863, 478] width 129 height 23
click at [727, 471] on input "19" at bounding box center [864, 479] width 128 height 22
type input "49"
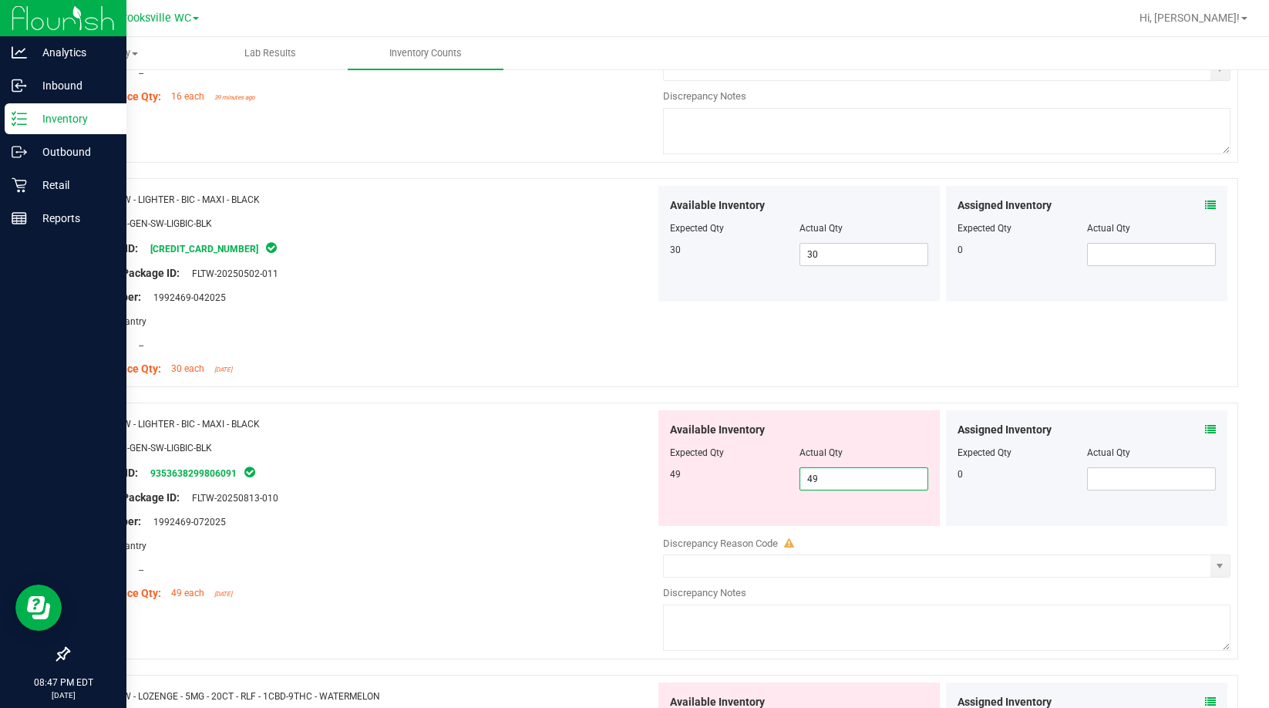
click at [438, 466] on div "Package ID: 9353638299806091" at bounding box center [367, 472] width 575 height 18
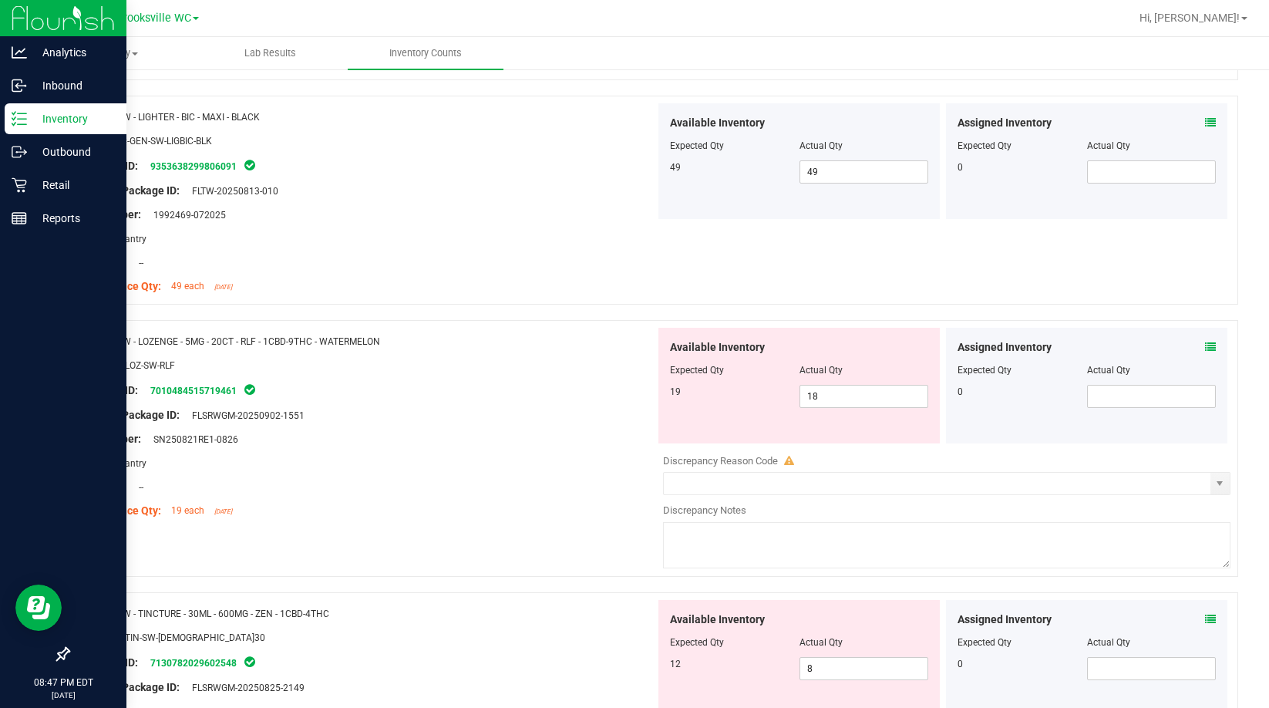
scroll to position [925, 0]
click at [727, 390] on span "18 18" at bounding box center [863, 394] width 129 height 23
click at [727, 390] on input "18" at bounding box center [864, 395] width 128 height 22
type input "19"
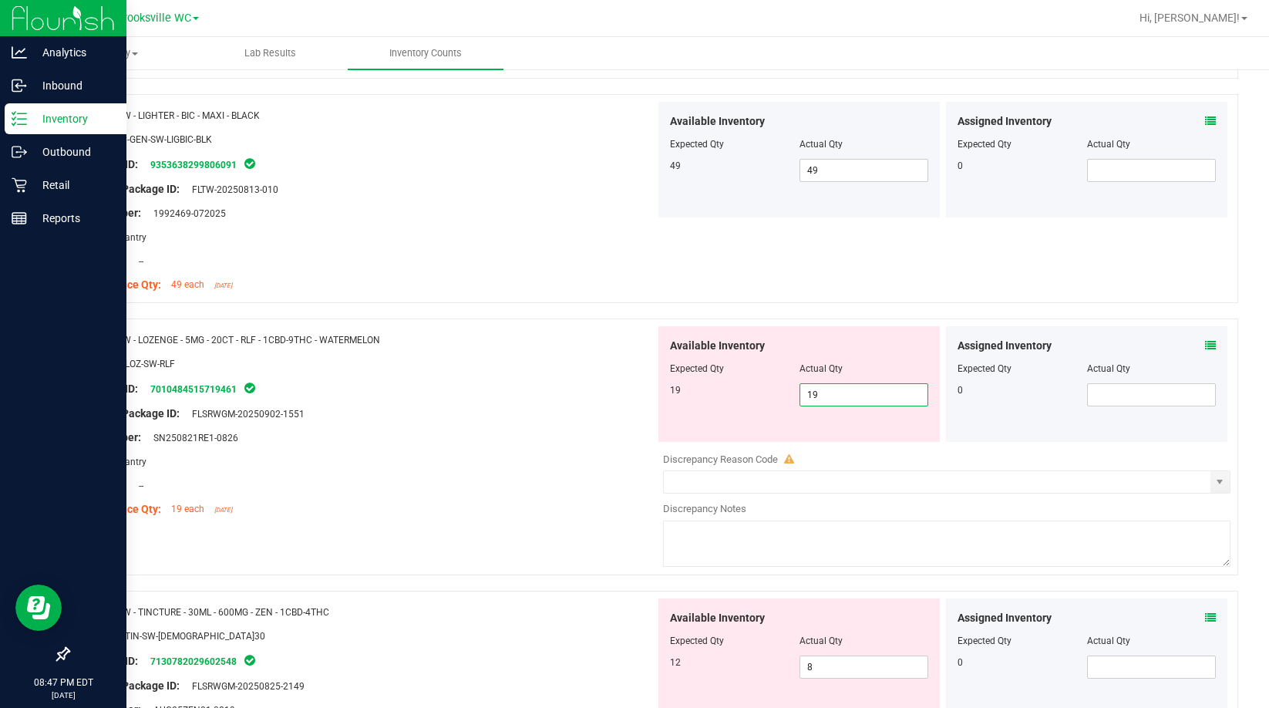
click at [553, 403] on div at bounding box center [367, 402] width 575 height 8
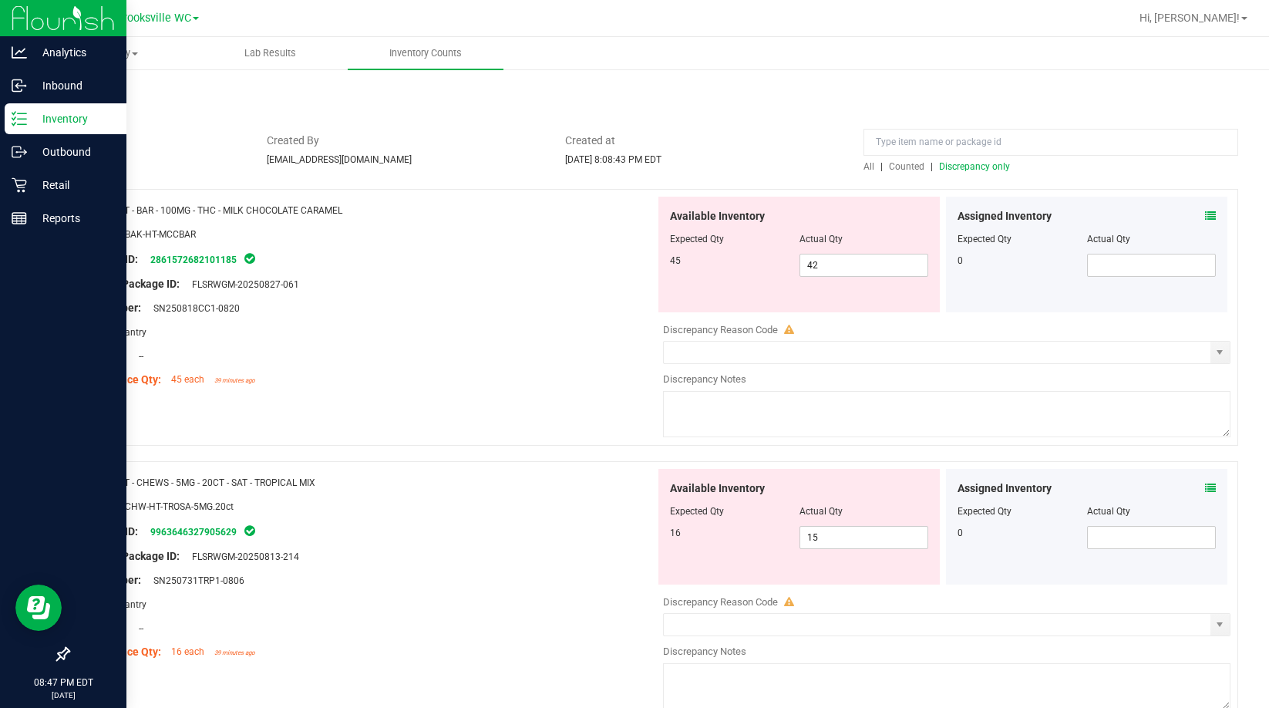
scroll to position [0, 0]
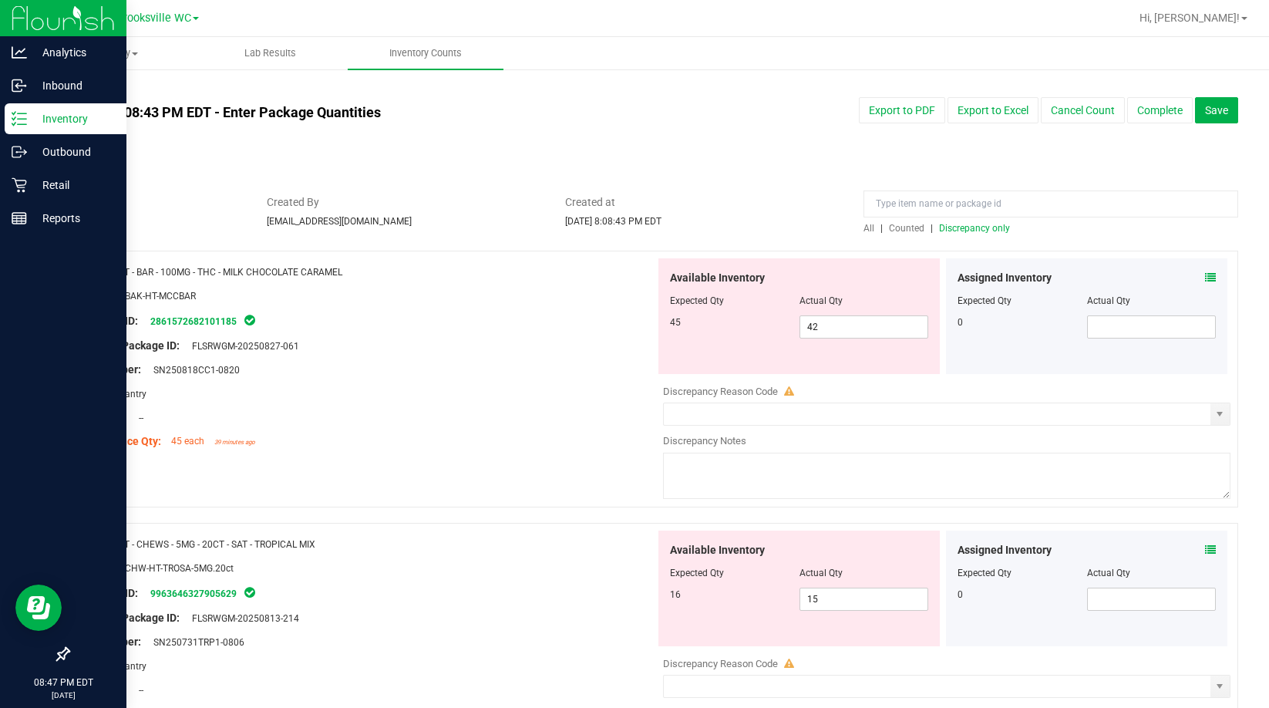
click at [727, 224] on span "Discrepancy only" at bounding box center [974, 228] width 71 height 11
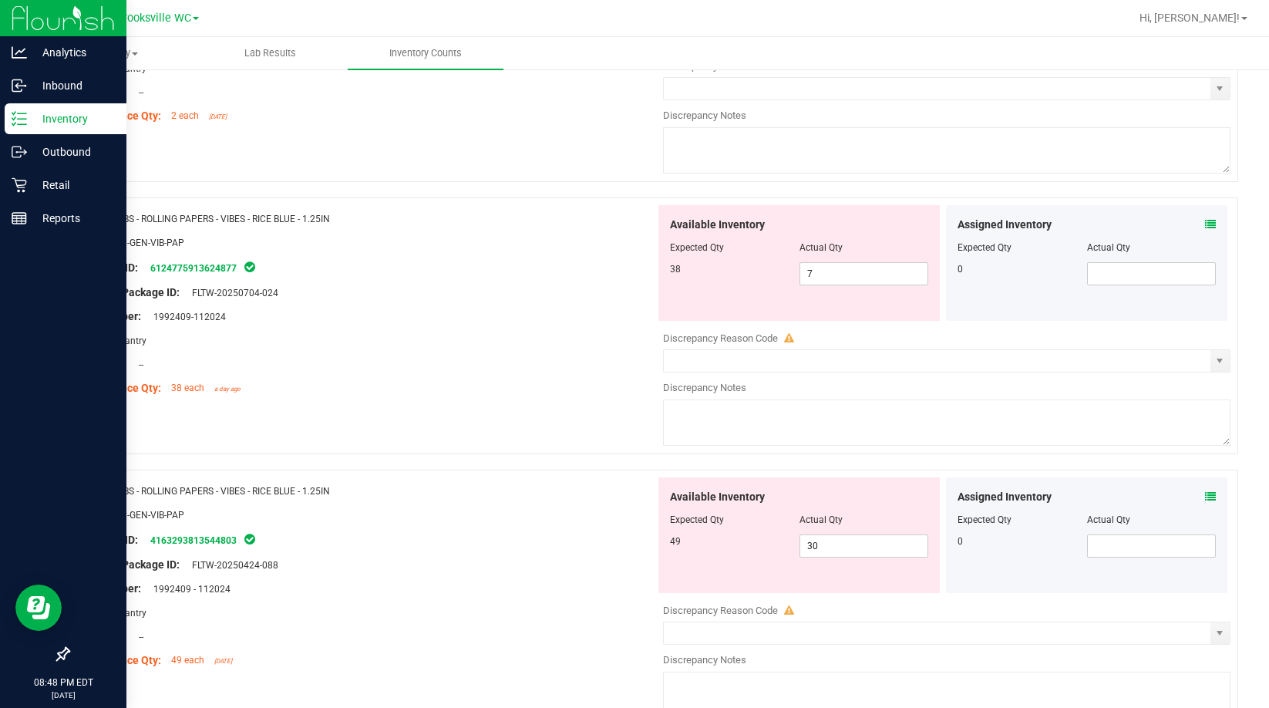
scroll to position [1233, 0]
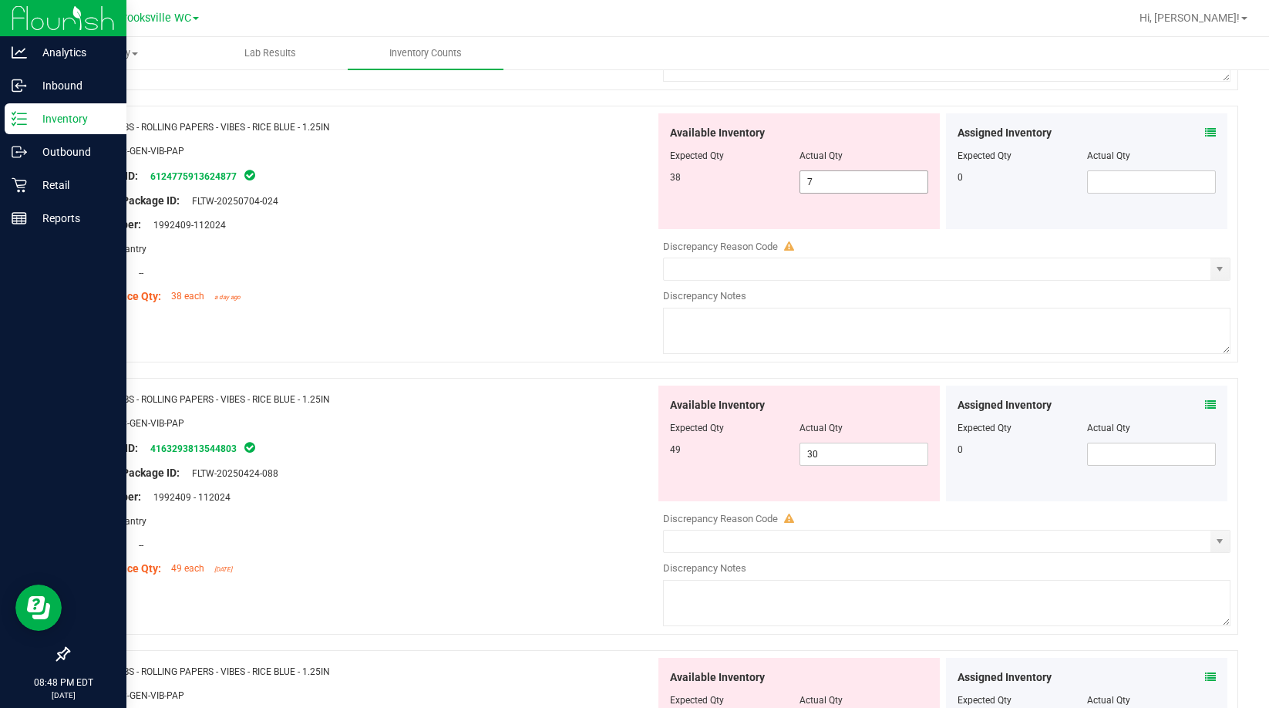
click at [727, 183] on span "7 7" at bounding box center [863, 181] width 129 height 23
click at [727, 183] on input "7" at bounding box center [864, 182] width 128 height 22
type input "38"
click at [574, 246] on div "Area: Pantry" at bounding box center [367, 248] width 575 height 16
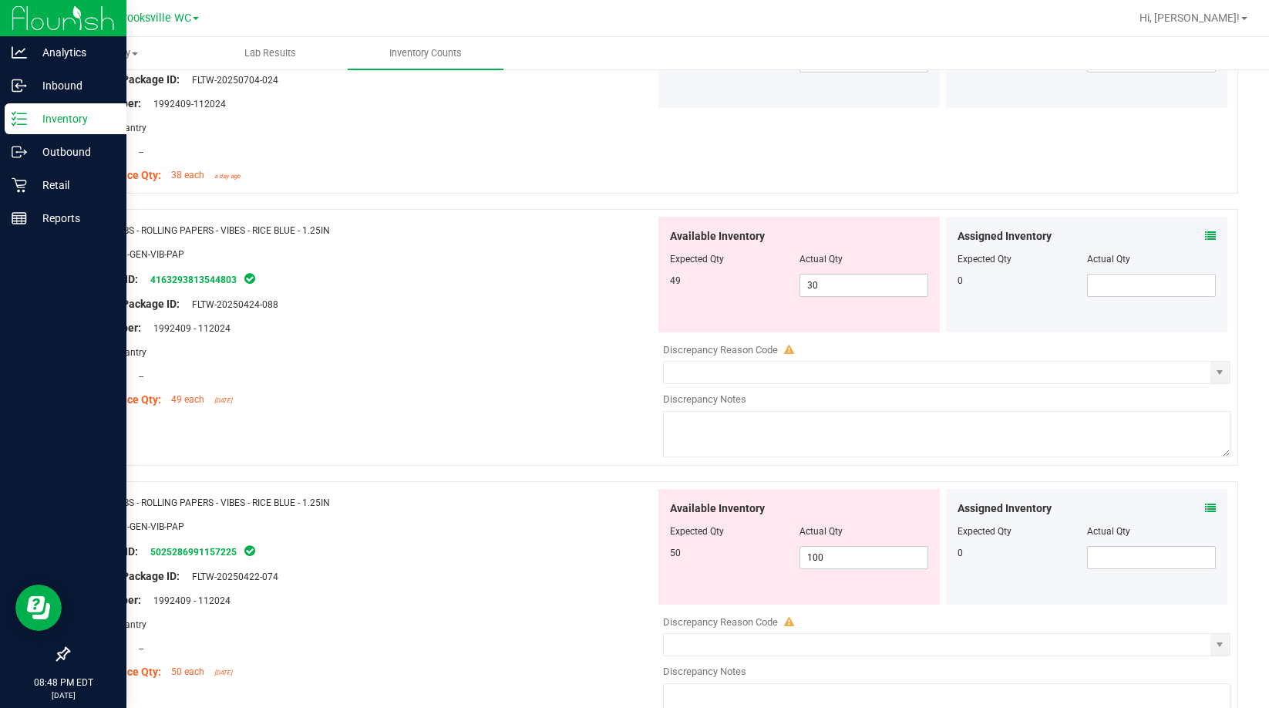
scroll to position [1452, 0]
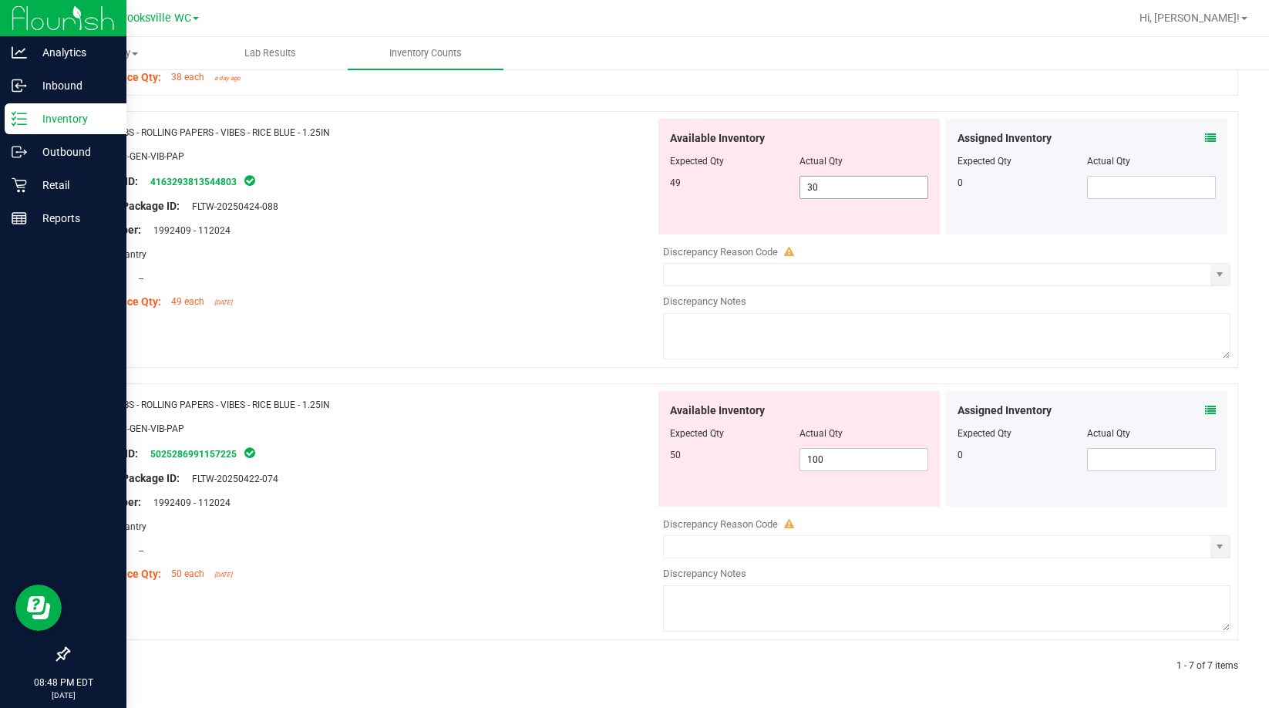
click at [727, 181] on span "30 30" at bounding box center [863, 187] width 129 height 23
click at [727, 181] on input "30" at bounding box center [864, 188] width 128 height 22
type input "49"
click at [556, 223] on div "Name: VBS - ROLLING PAPERS - VIBES - RICE BLUE - 1.25IN SKU: ACC-GEN-VIB-PAP Pa…" at bounding box center [367, 217] width 575 height 197
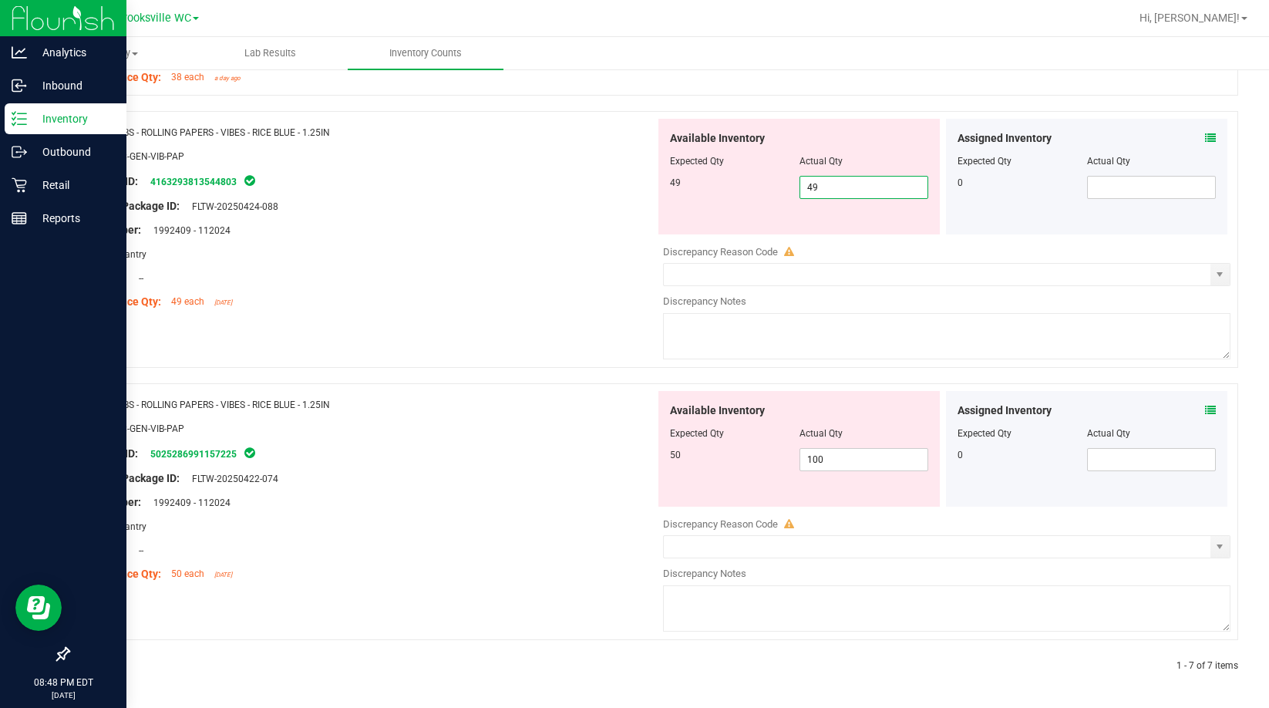
scroll to position [1404, 0]
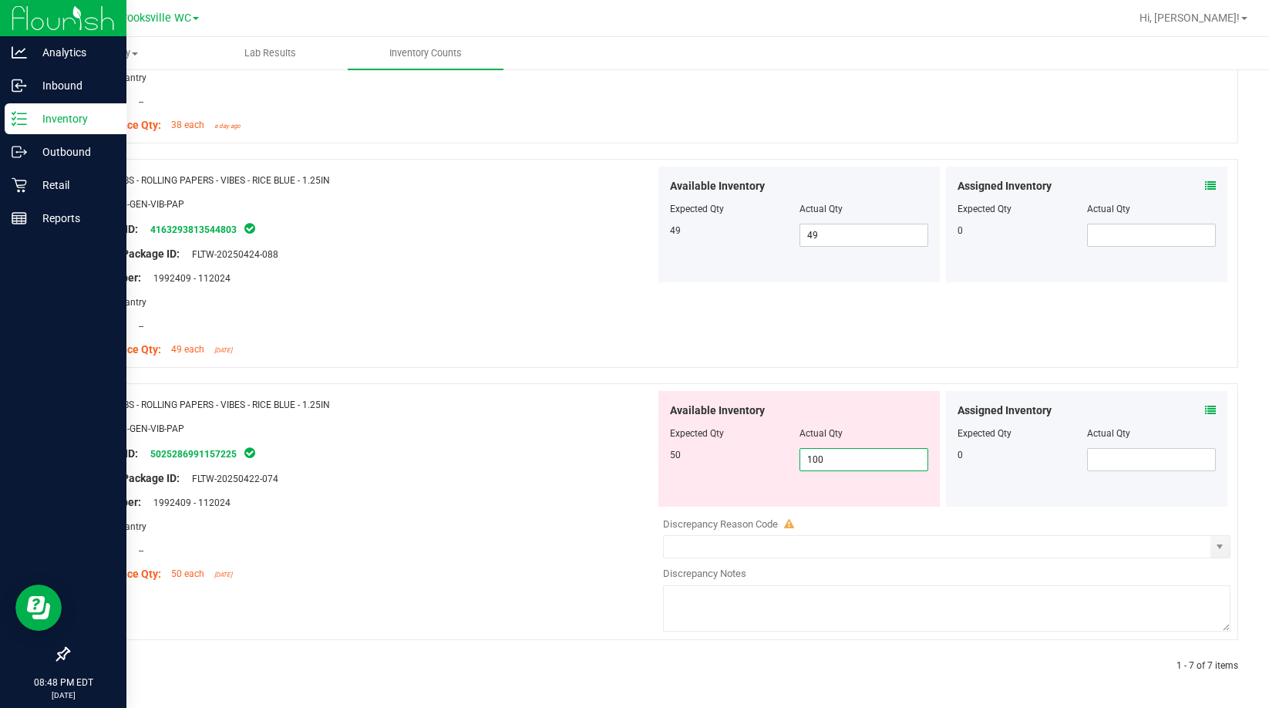
click at [727, 452] on span "100 100" at bounding box center [863, 459] width 129 height 23
click at [727, 456] on input "100" at bounding box center [864, 460] width 128 height 22
type input "50"
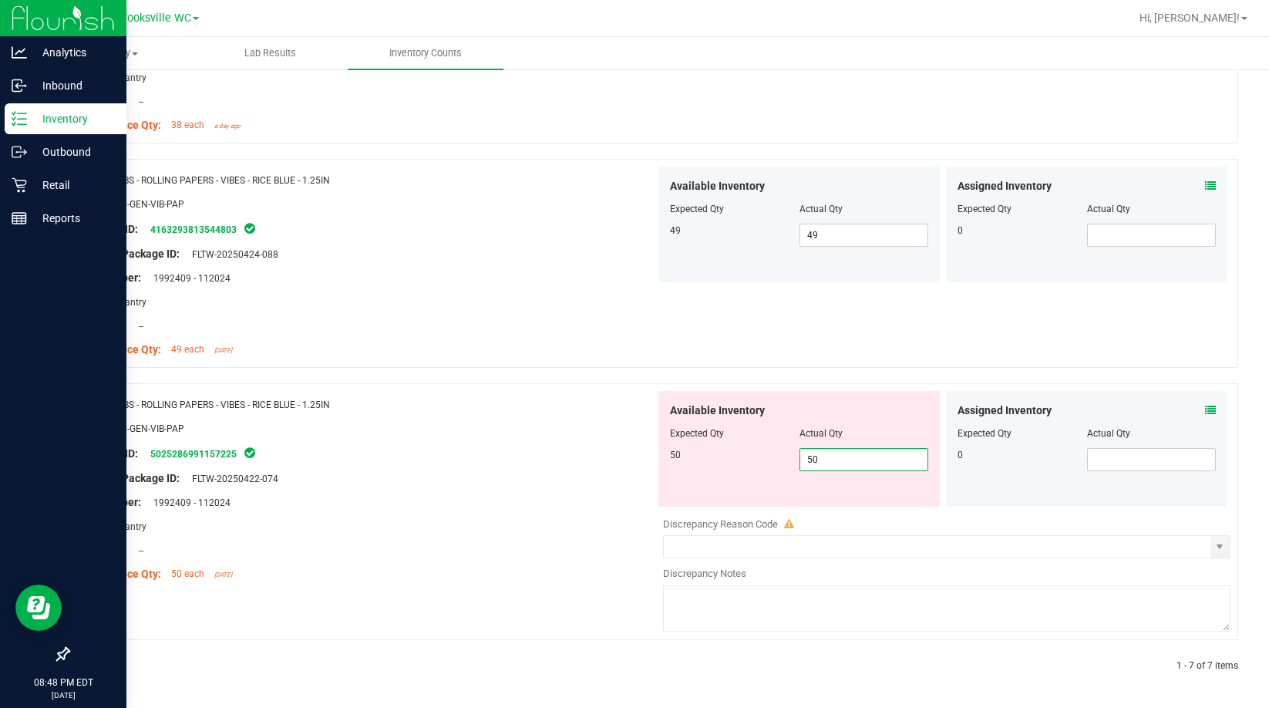
type input "50"
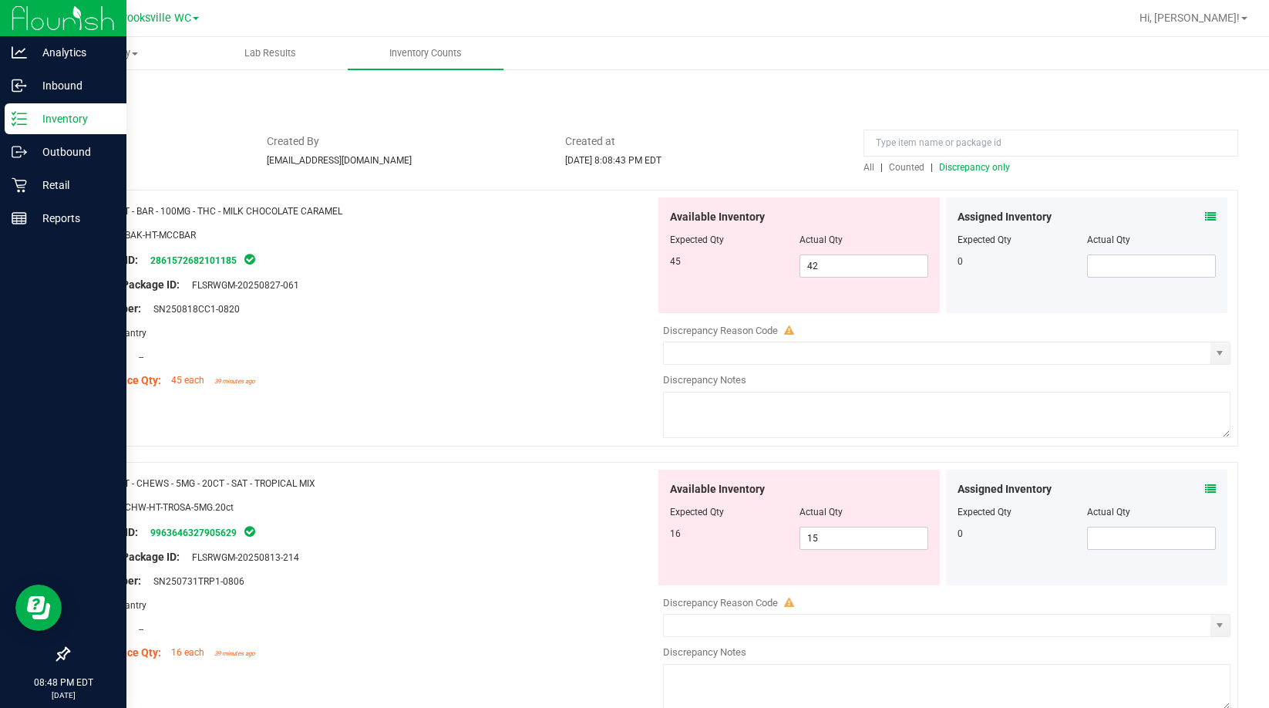
scroll to position [0, 0]
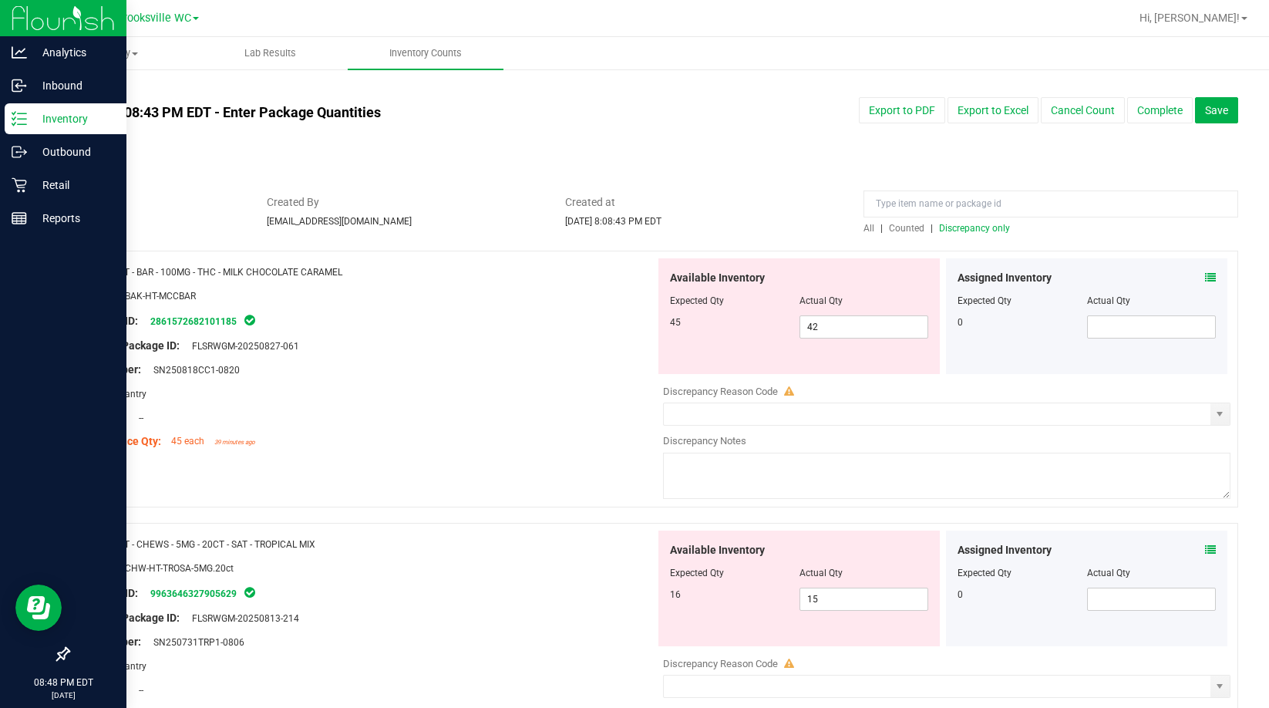
click at [727, 232] on span "Discrepancy only" at bounding box center [974, 228] width 71 height 11
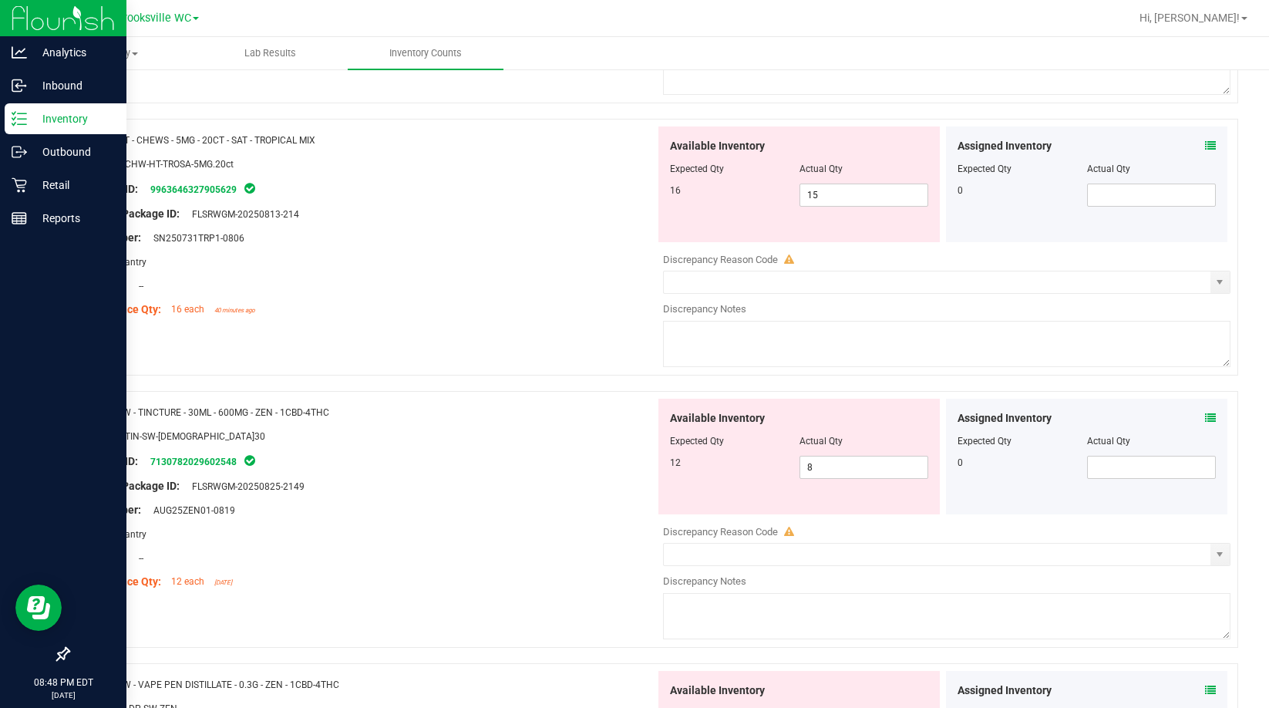
scroll to position [462, 0]
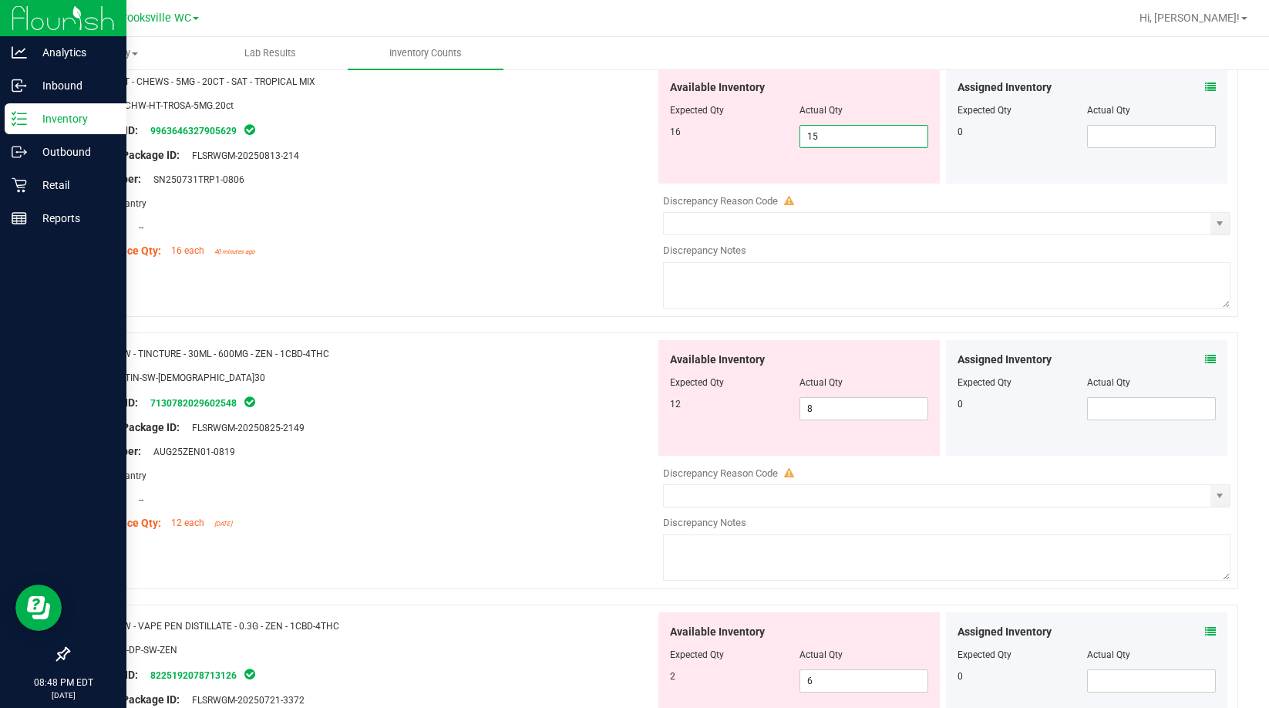
click at [727, 136] on span "15 15" at bounding box center [863, 136] width 129 height 23
click at [727, 136] on input "15" at bounding box center [864, 137] width 128 height 22
click at [554, 205] on div "Area: Pantry" at bounding box center [367, 203] width 575 height 16
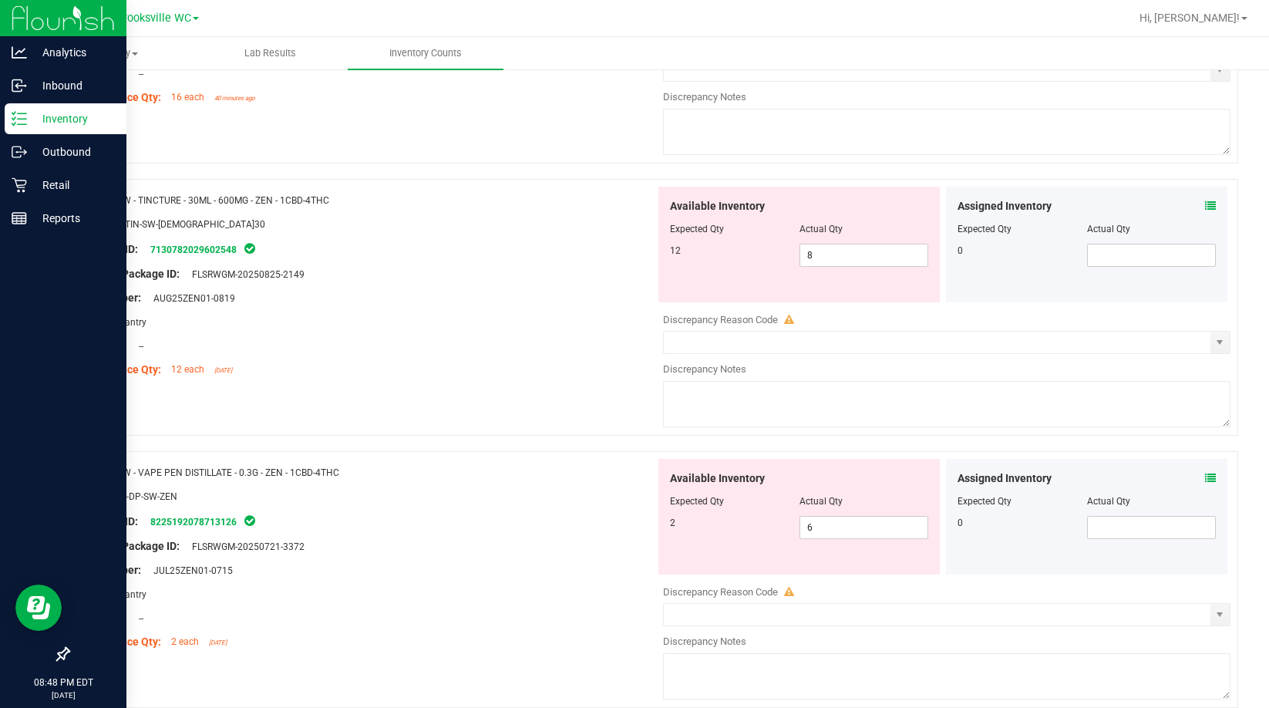
scroll to position [617, 0]
click at [727, 526] on span "6 6" at bounding box center [863, 526] width 129 height 23
click at [727, 526] on input "6" at bounding box center [864, 527] width 128 height 22
type input "2"
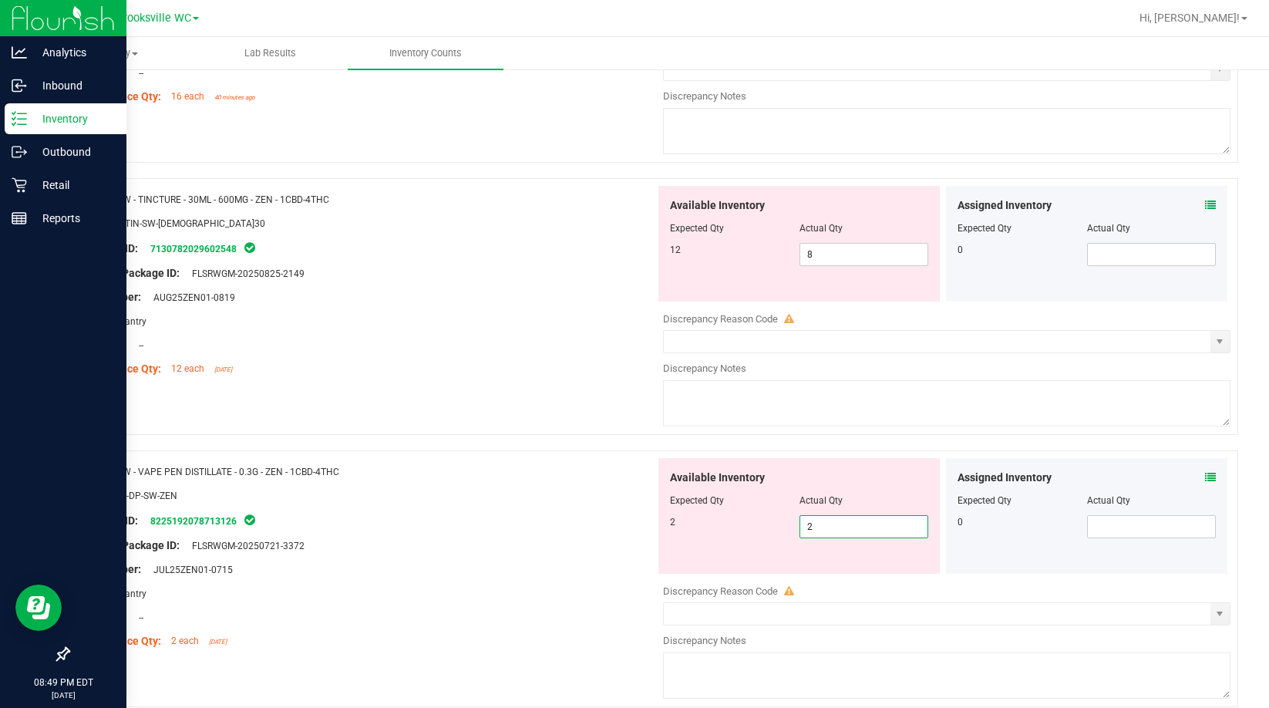
drag, startPoint x: 549, startPoint y: 523, endPoint x: 549, endPoint y: 501, distance: 22.4
click at [549, 521] on div "Package ID: 8225192078713126" at bounding box center [367, 520] width 575 height 18
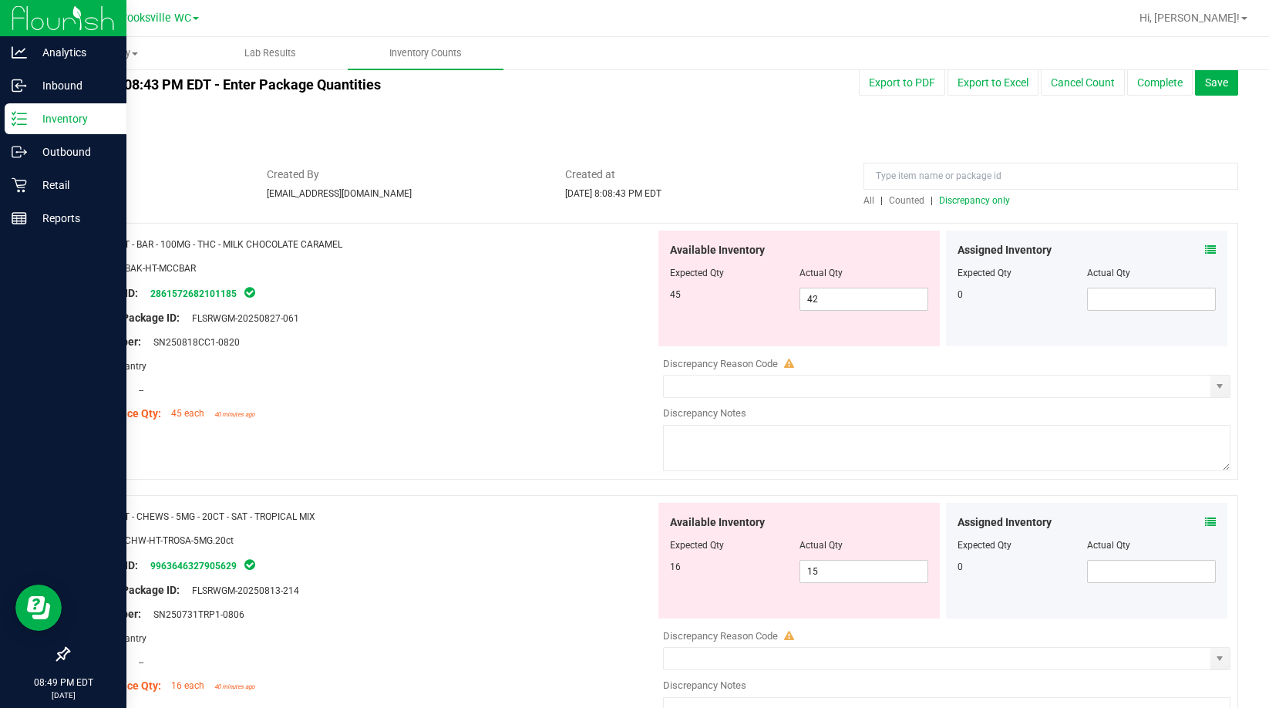
scroll to position [0, 0]
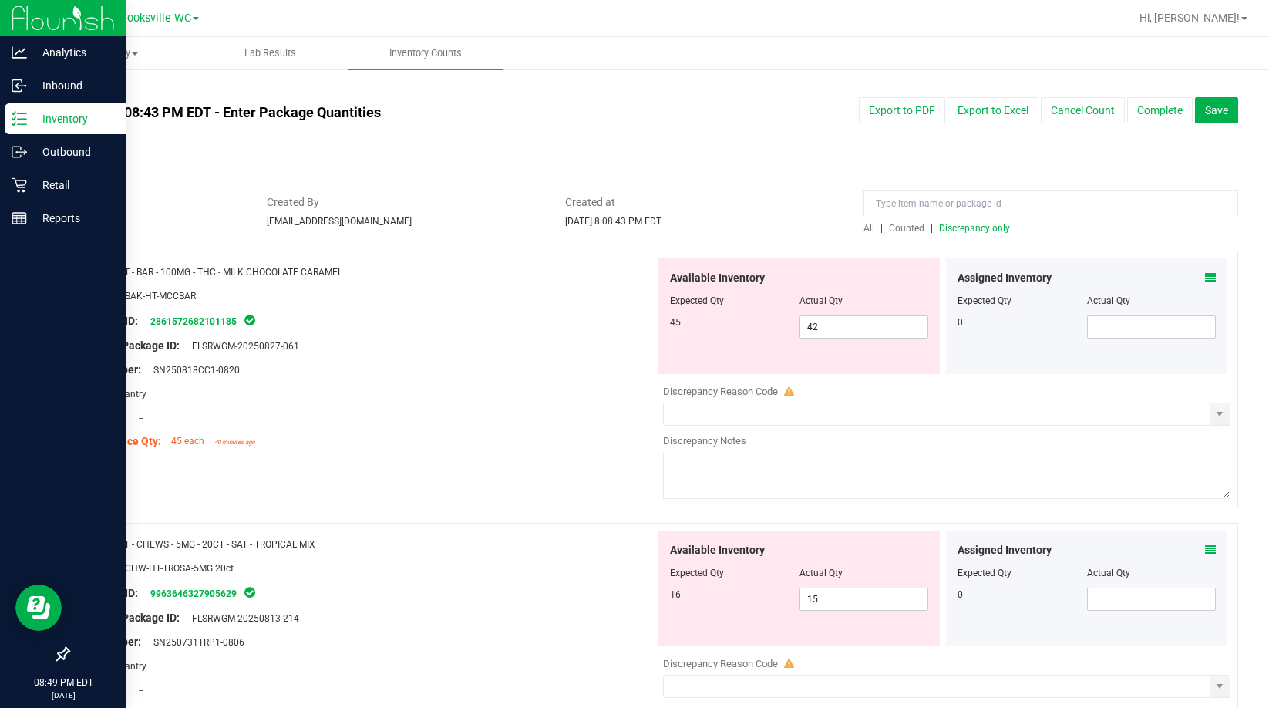
click at [727, 224] on span "Discrepancy only" at bounding box center [974, 228] width 71 height 11
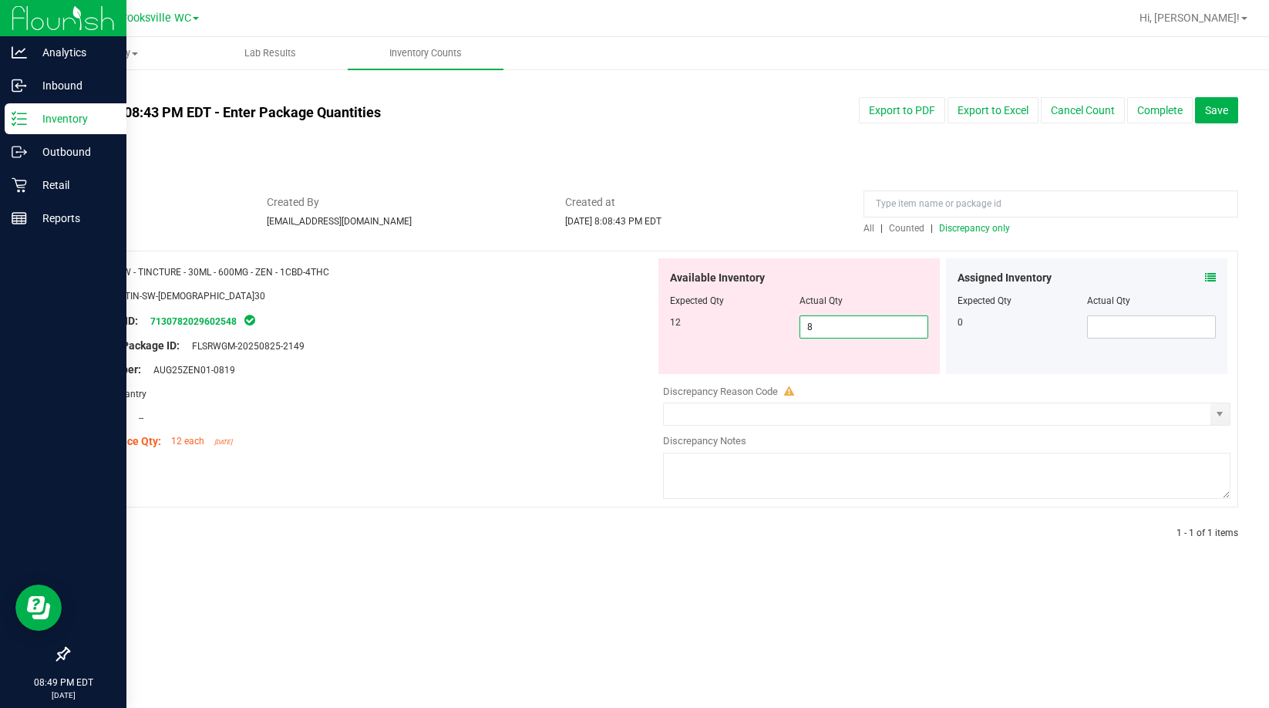
click at [727, 327] on span "8 8" at bounding box center [863, 326] width 129 height 23
click at [727, 330] on input "8" at bounding box center [864, 327] width 128 height 22
click at [727, 331] on input "8" at bounding box center [864, 327] width 128 height 22
type input "12"
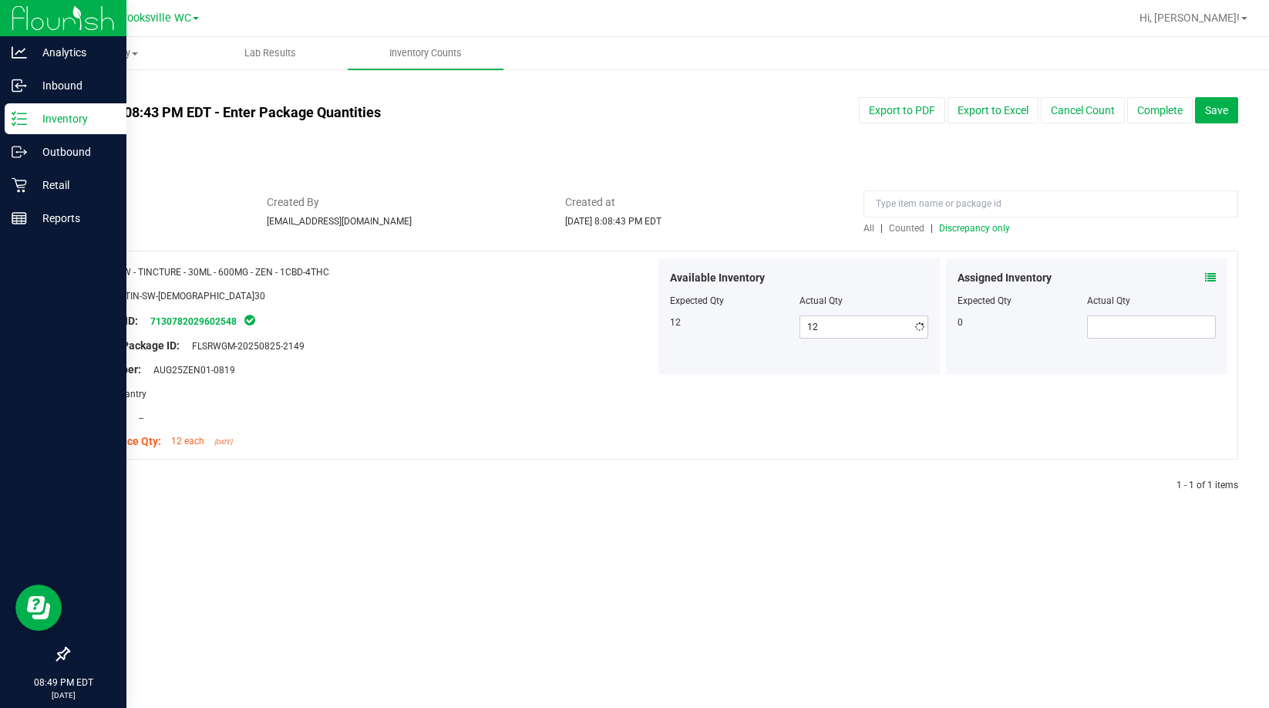
drag, startPoint x: 542, startPoint y: 372, endPoint x: 738, endPoint y: 318, distance: 203.8
click at [542, 374] on div "Lot Number: AUG25ZEN01-0819" at bounding box center [367, 369] width 575 height 16
click at [727, 229] on span "Discrepancy only" at bounding box center [974, 228] width 71 height 11
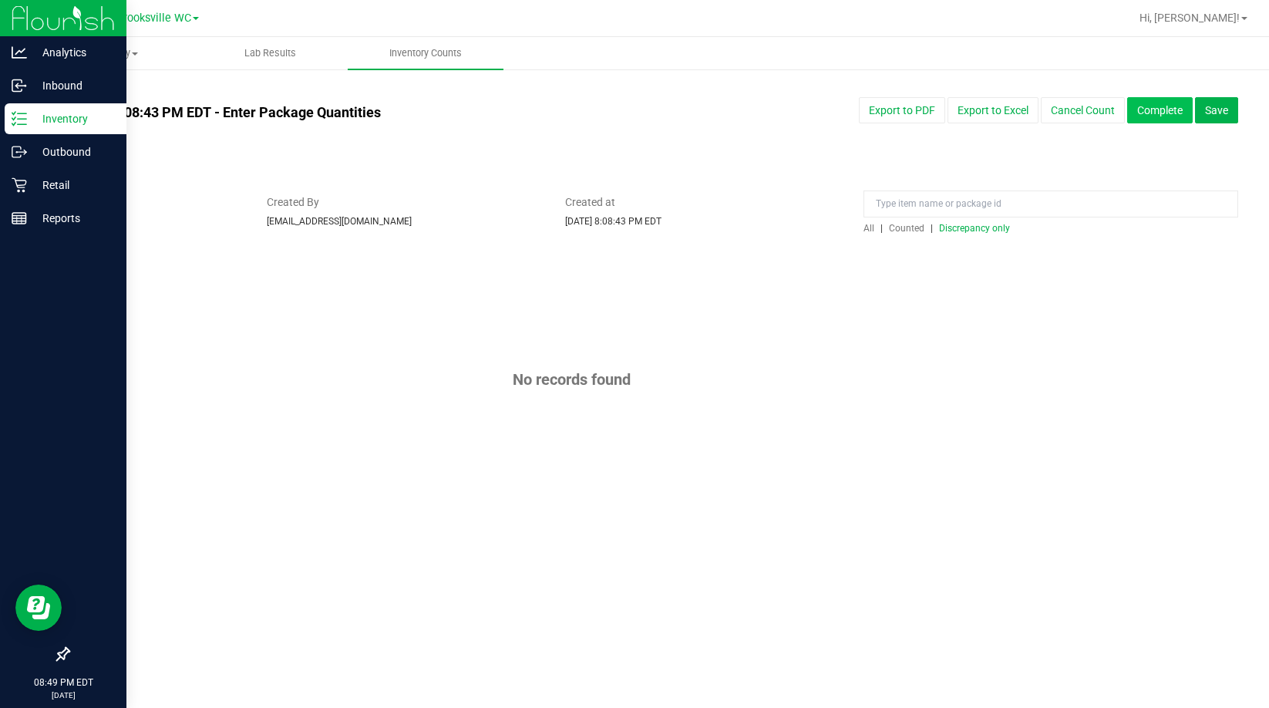
click at [727, 110] on button "Complete" at bounding box center [1160, 110] width 66 height 26
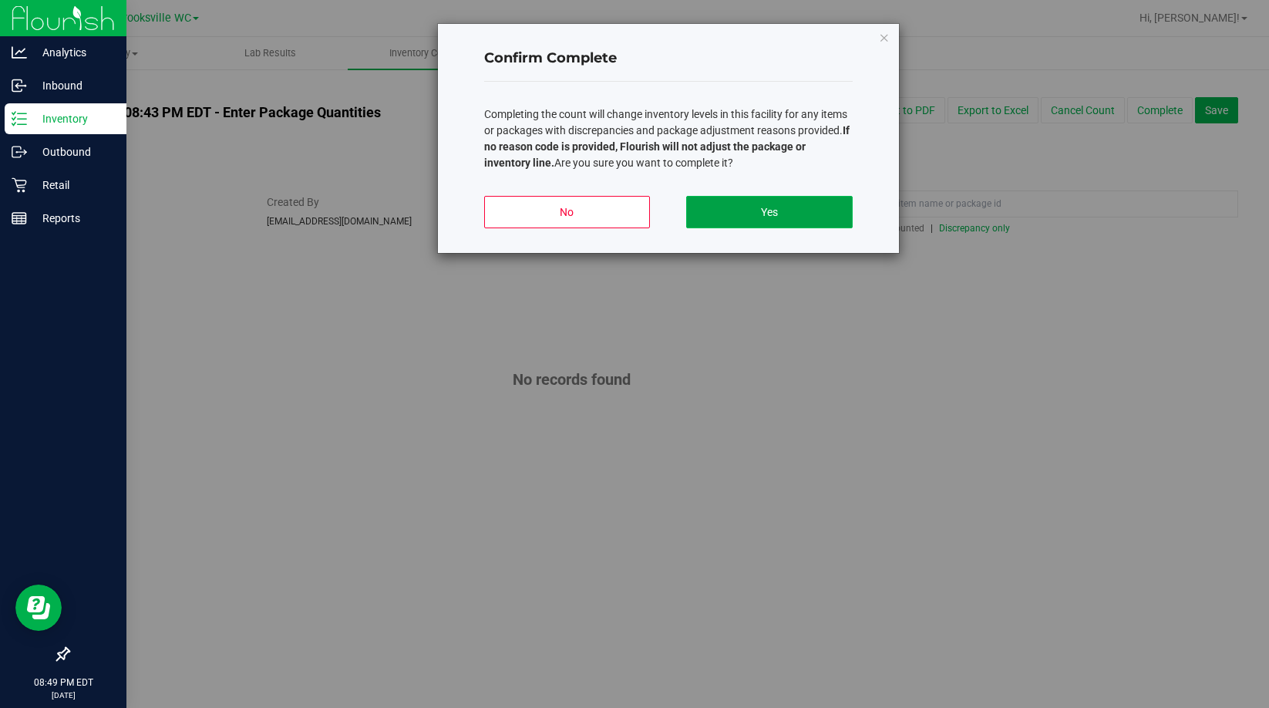
click at [727, 220] on button "Yes" at bounding box center [769, 212] width 166 height 32
